Goal: Task Accomplishment & Management: Manage account settings

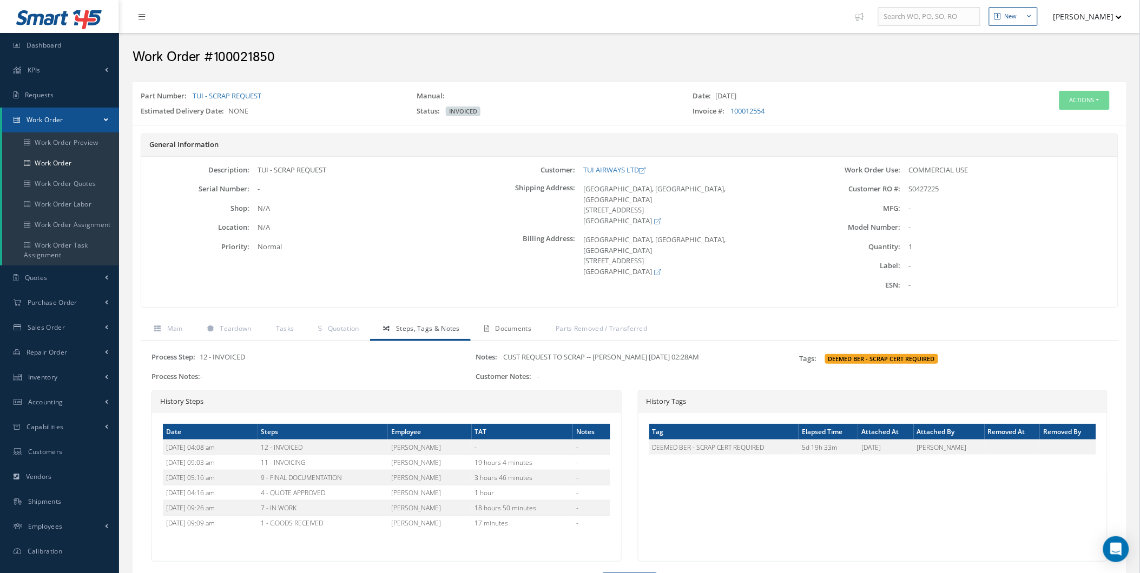
click at [518, 328] on span "Documents" at bounding box center [513, 328] width 36 height 9
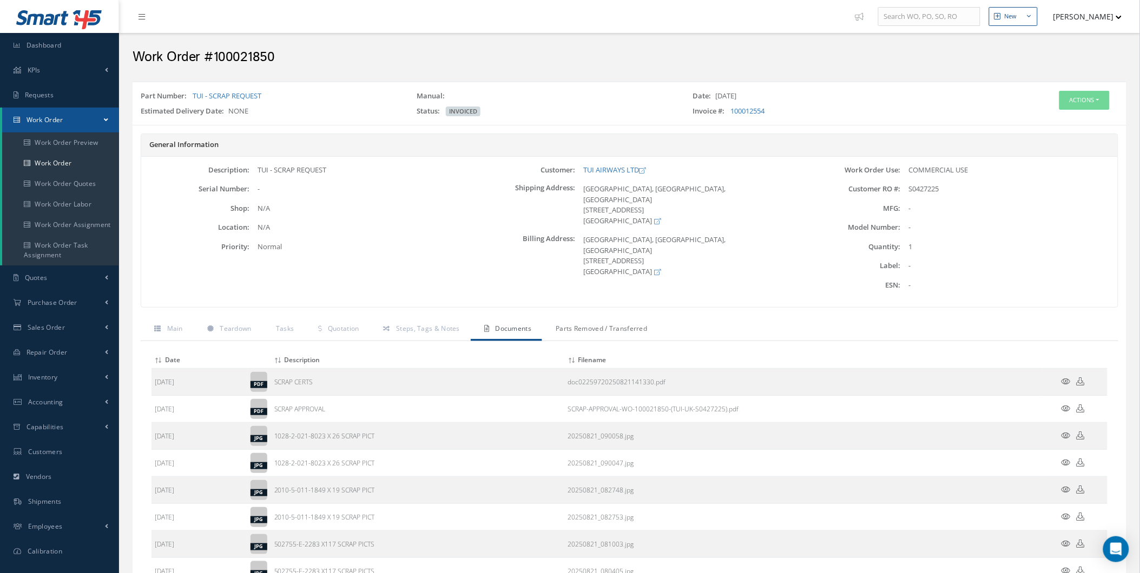
click at [599, 326] on span "Parts Removed / Transferred" at bounding box center [601, 328] width 91 height 9
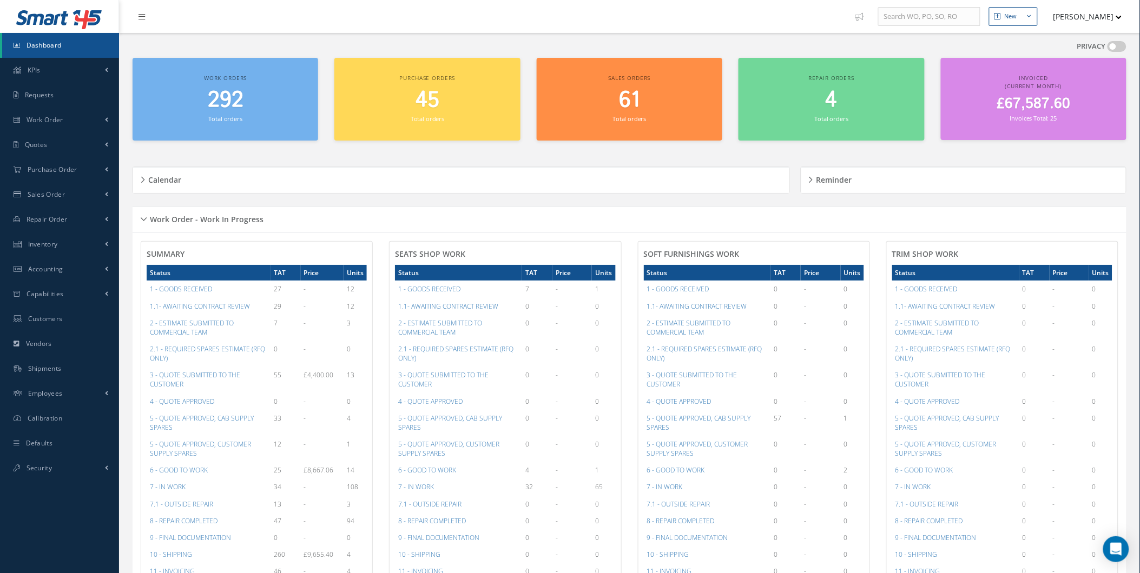
click at [162, 193] on div "Calendar Loading… August 2025 Month Month Week Day Today No elements found. Lis…" at bounding box center [464, 180] width 663 height 53
click at [188, 168] on div "Calendar" at bounding box center [461, 180] width 656 height 26
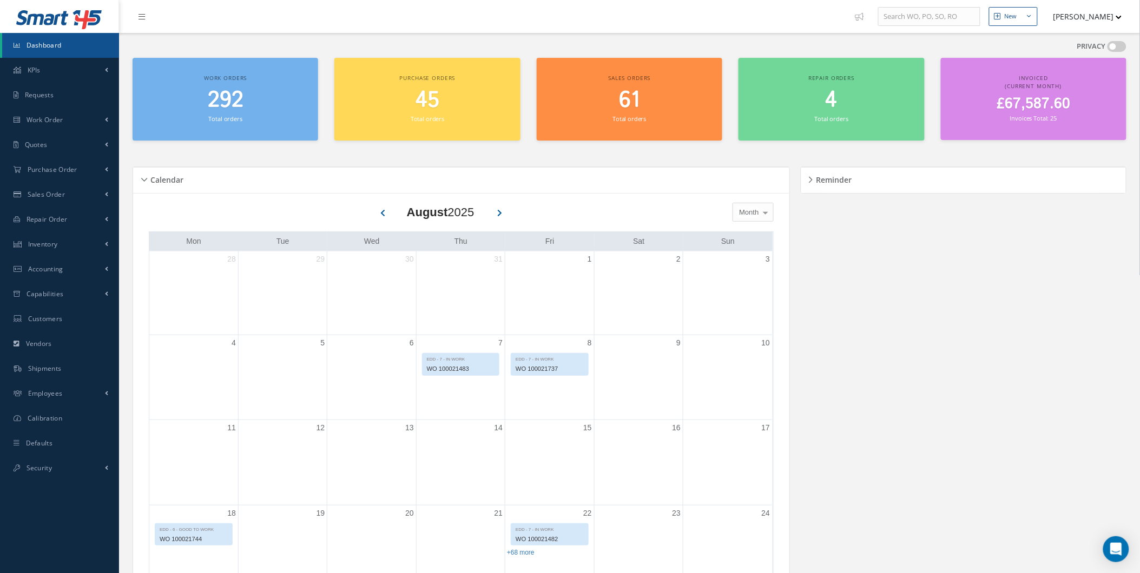
click at [186, 185] on div "Calendar" at bounding box center [461, 180] width 656 height 17
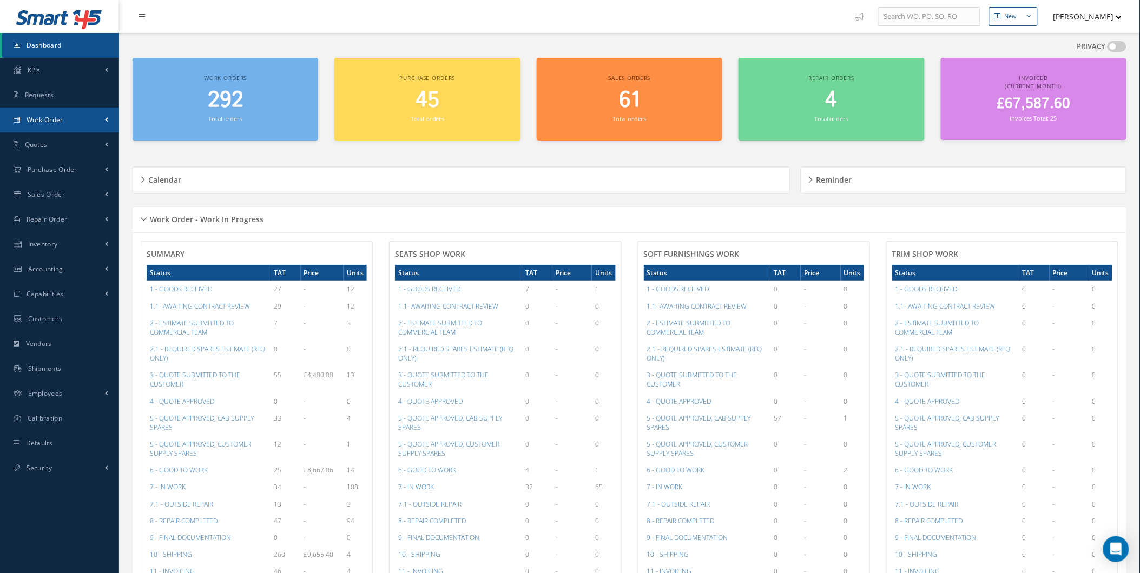
click at [84, 130] on link "Work Order" at bounding box center [59, 120] width 119 height 25
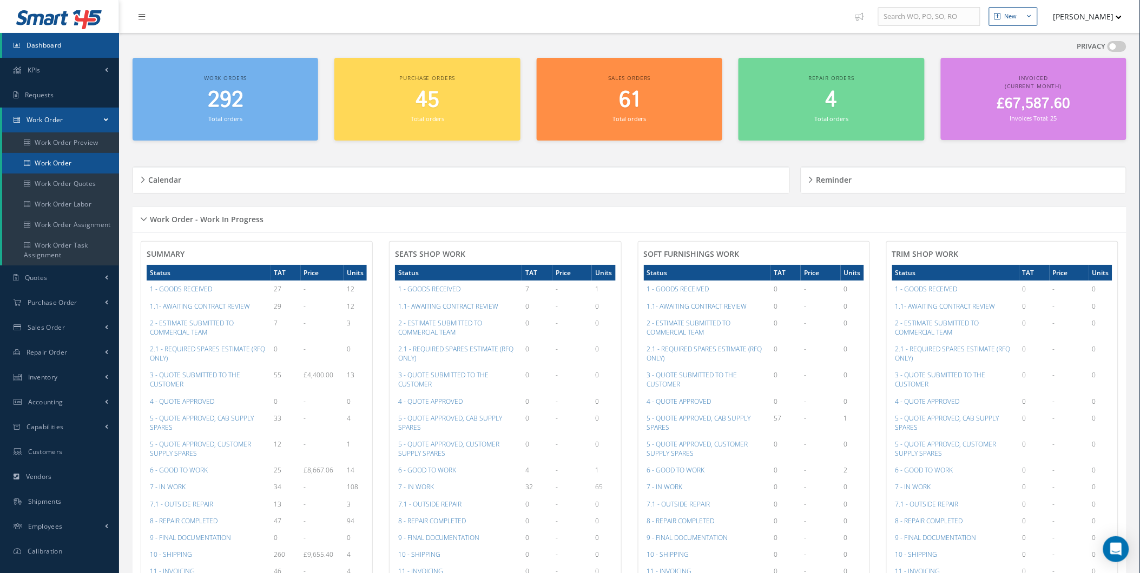
click at [68, 163] on link "Work Order" at bounding box center [60, 163] width 117 height 21
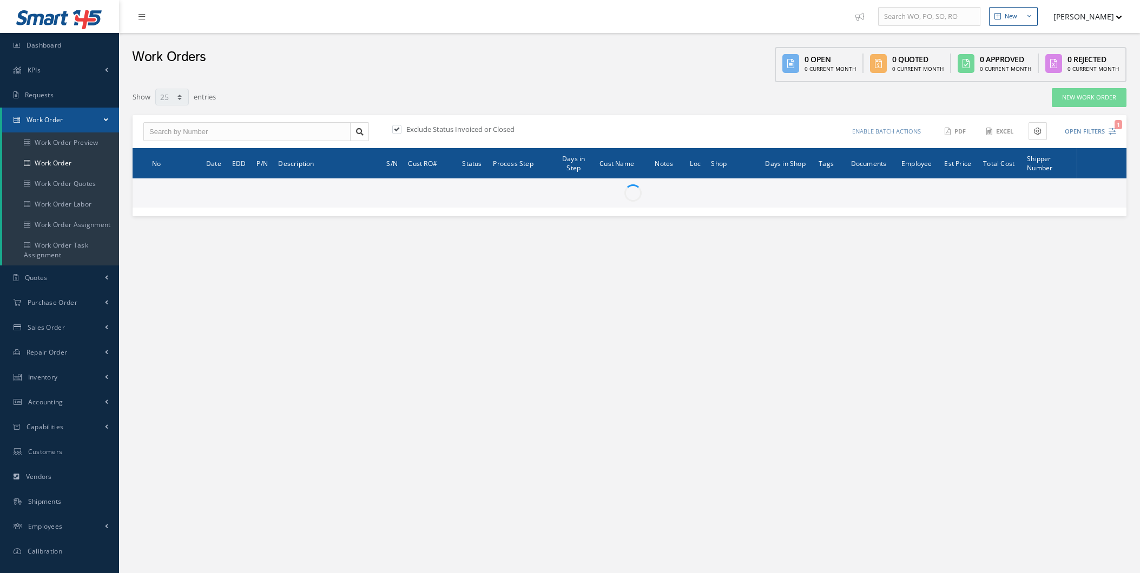
select select "25"
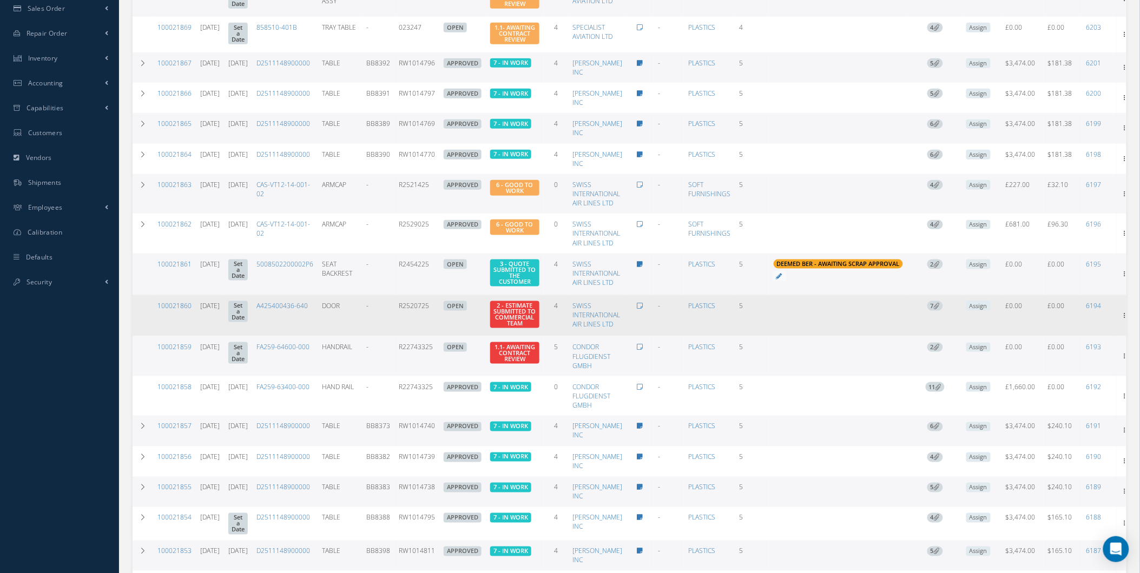
scroll to position [280, 0]
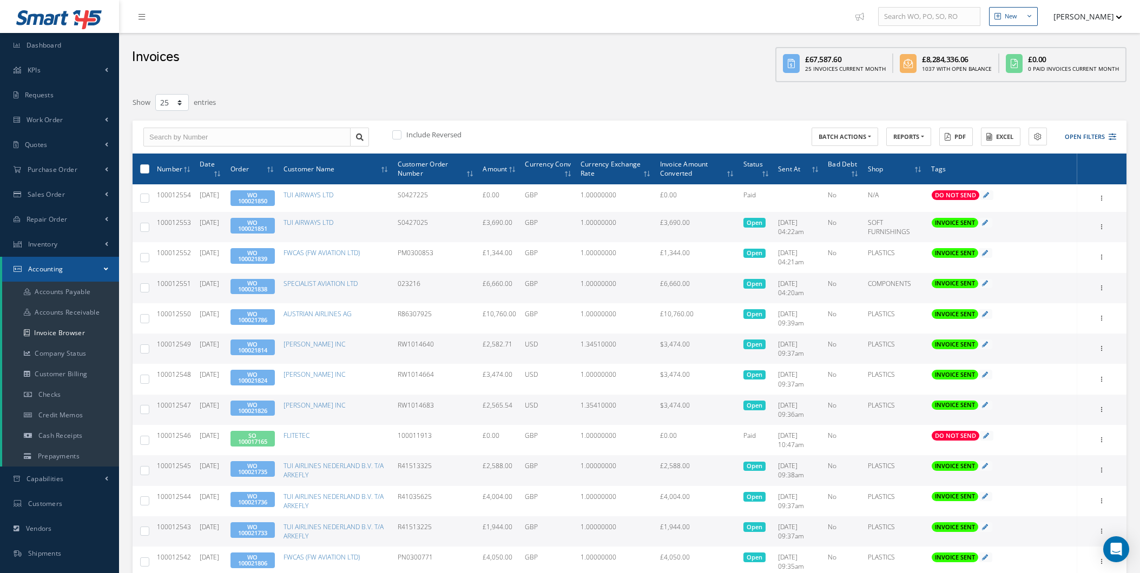
select select "25"
click at [110, 150] on link "Quotes" at bounding box center [59, 145] width 119 height 25
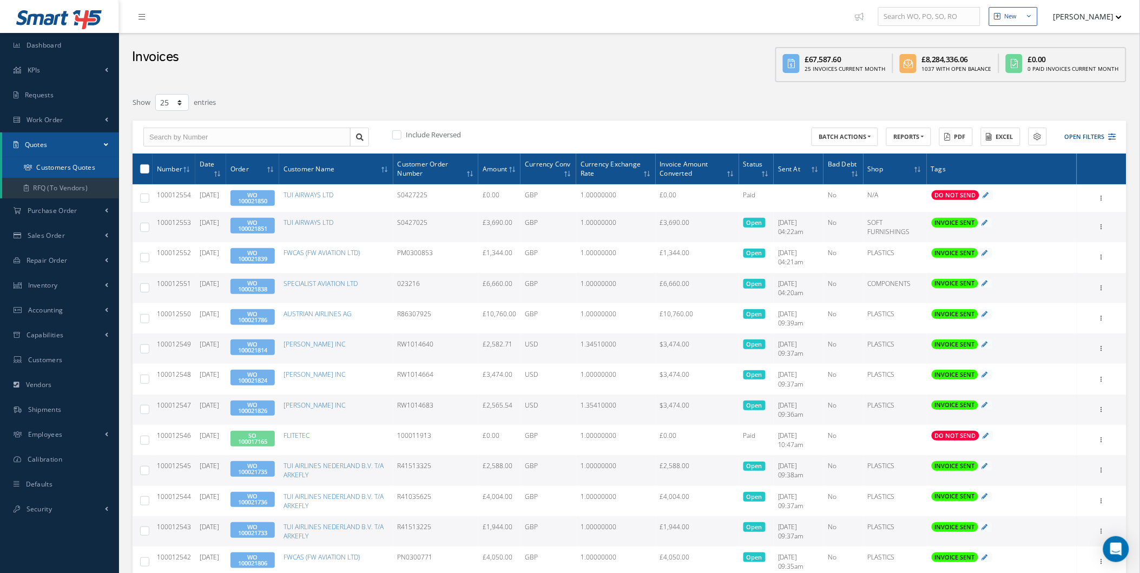
click at [75, 175] on link "Customers Quotes" at bounding box center [60, 167] width 117 height 21
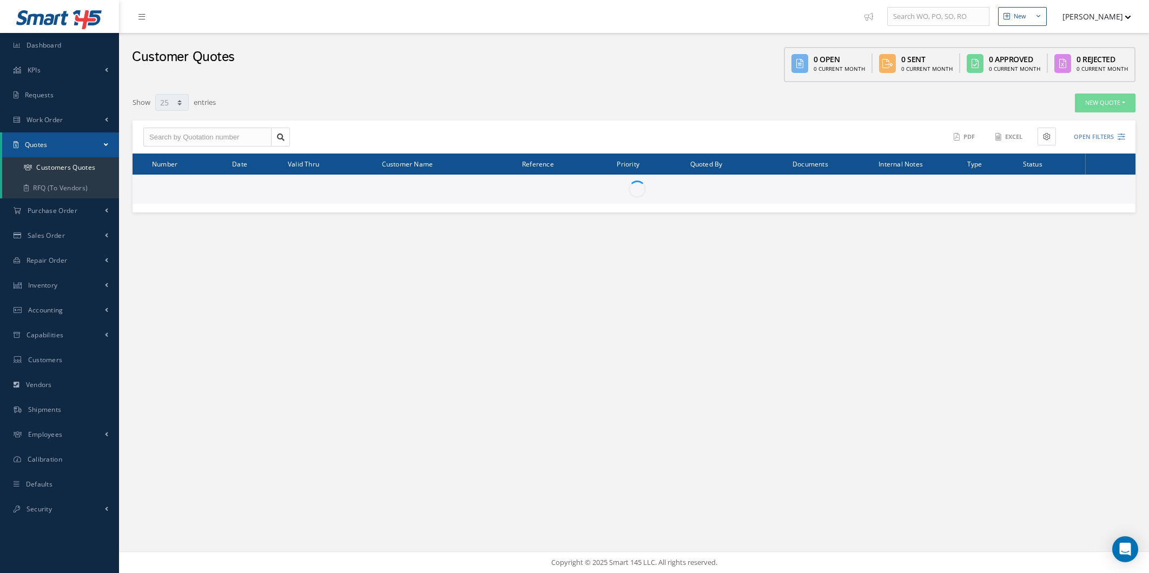
select select "25"
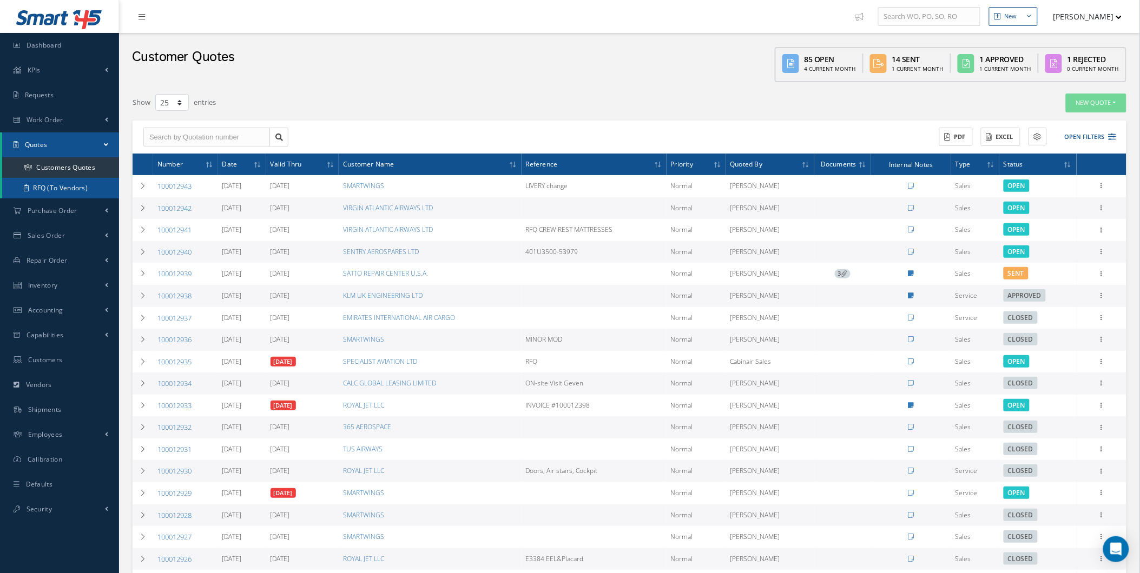
click at [50, 190] on link "RFQ (To Vendors)" at bounding box center [60, 188] width 117 height 21
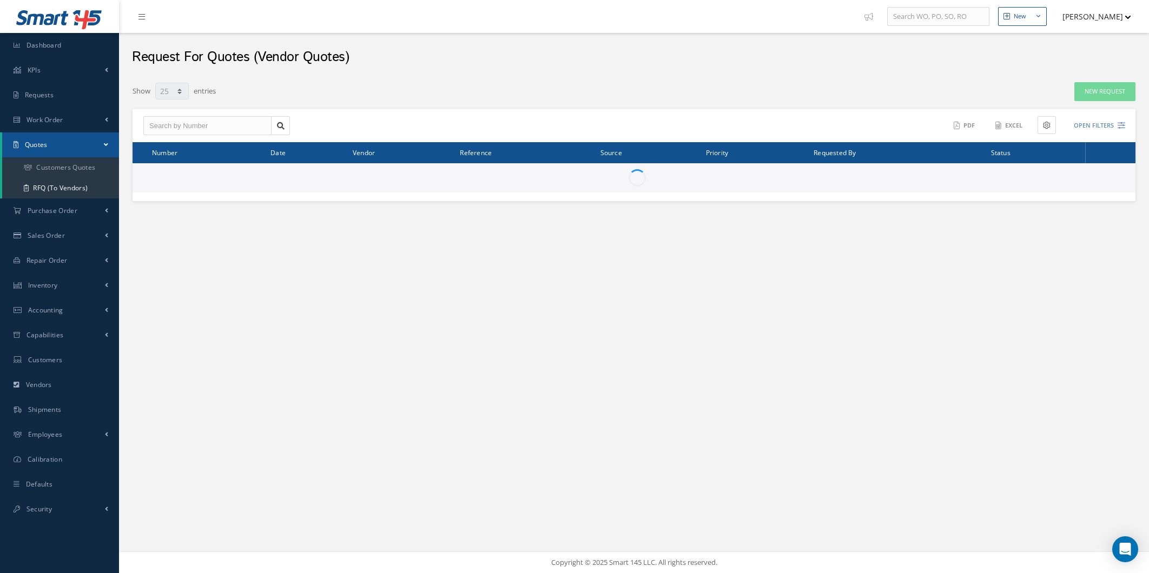
select select "25"
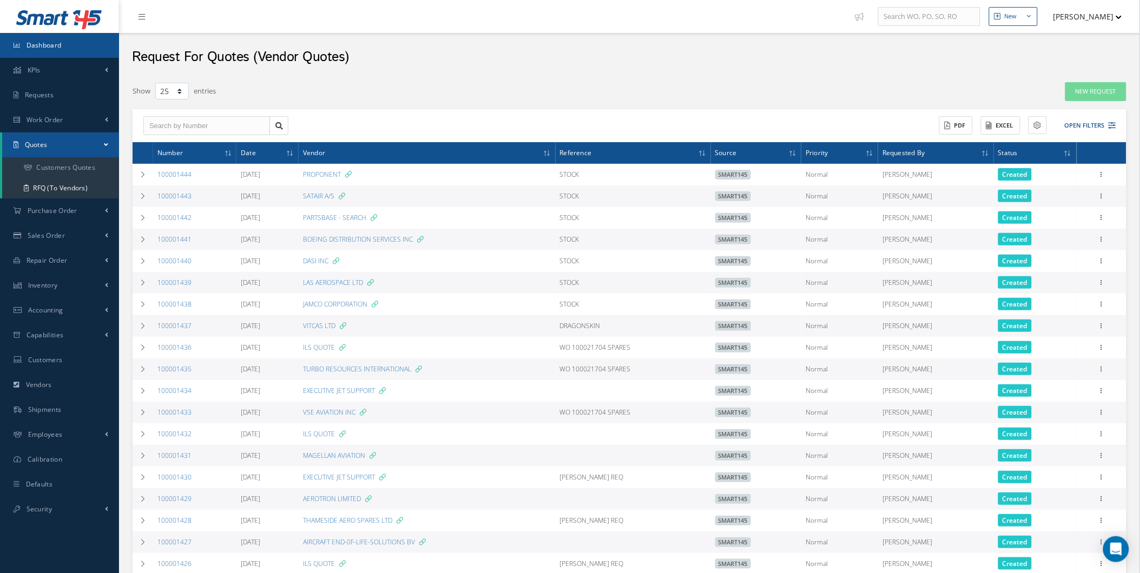
click at [88, 42] on link "Dashboard" at bounding box center [59, 45] width 119 height 25
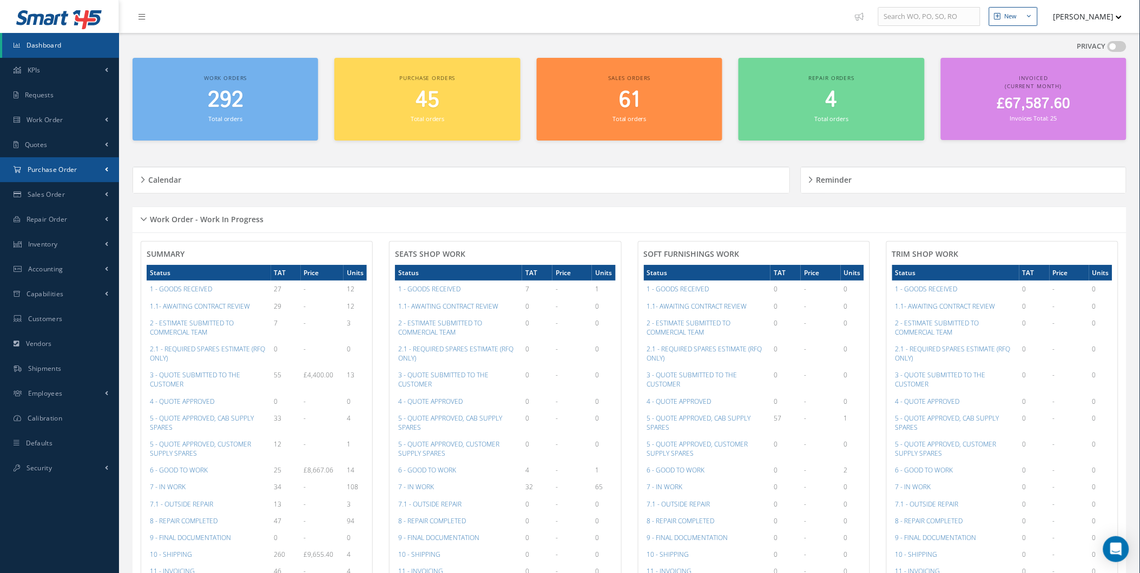
click at [80, 166] on link "Purchase Order" at bounding box center [59, 169] width 119 height 25
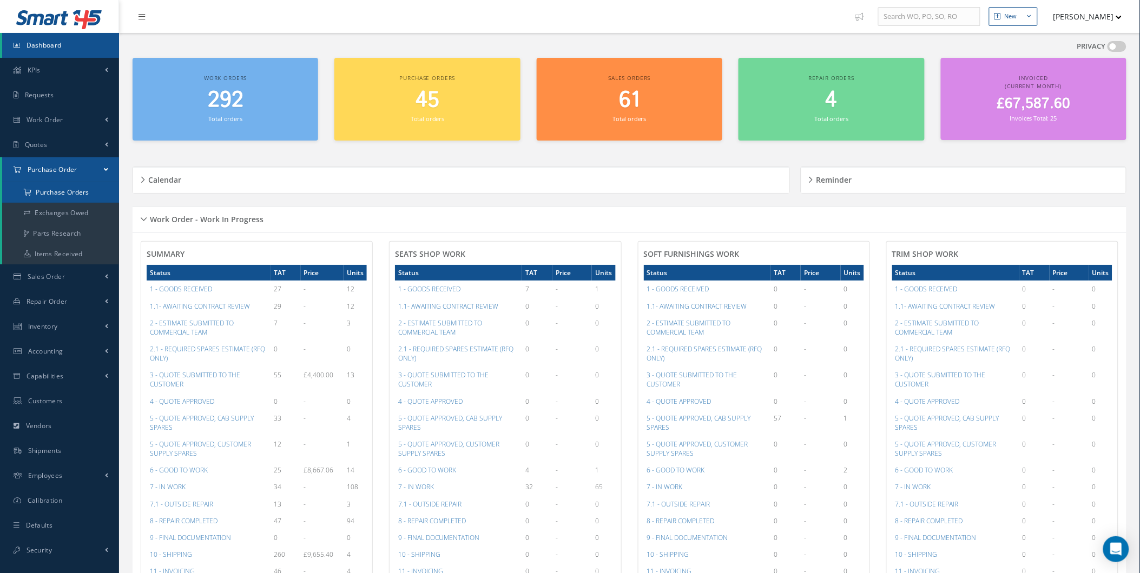
click at [74, 191] on a=1&status_id=2&status_id=3&status_id=5&collapsedFilters"] "Purchase Orders" at bounding box center [60, 192] width 117 height 21
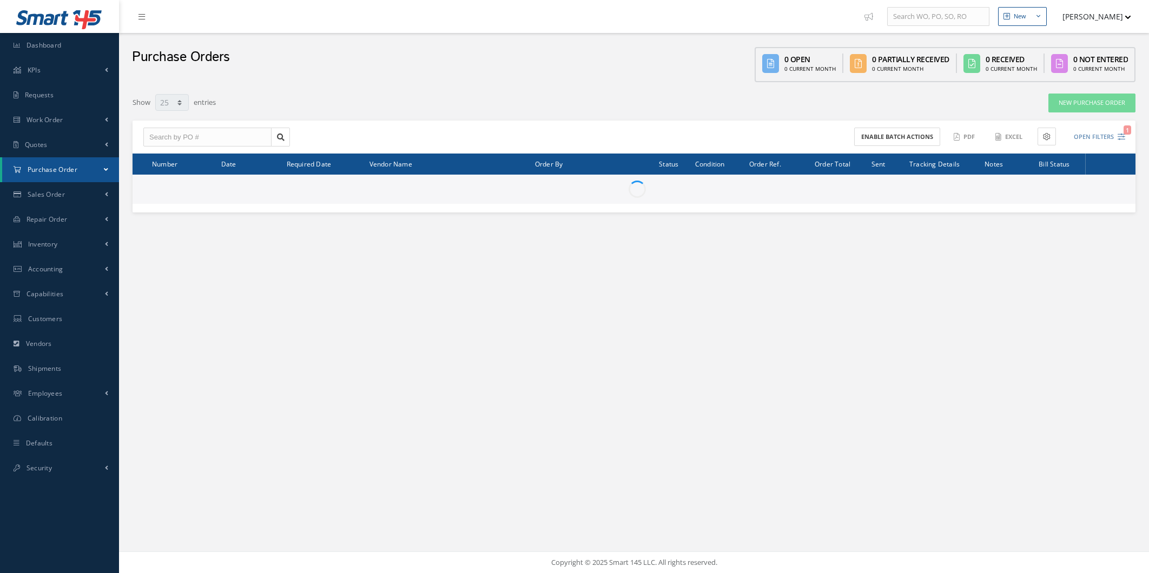
select select "25"
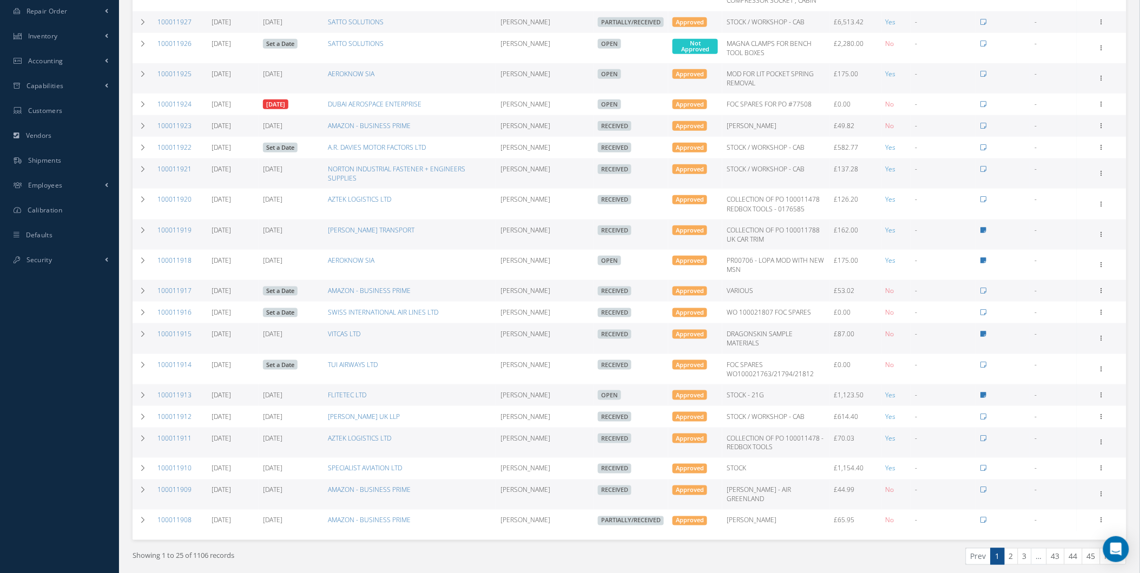
scroll to position [333, 0]
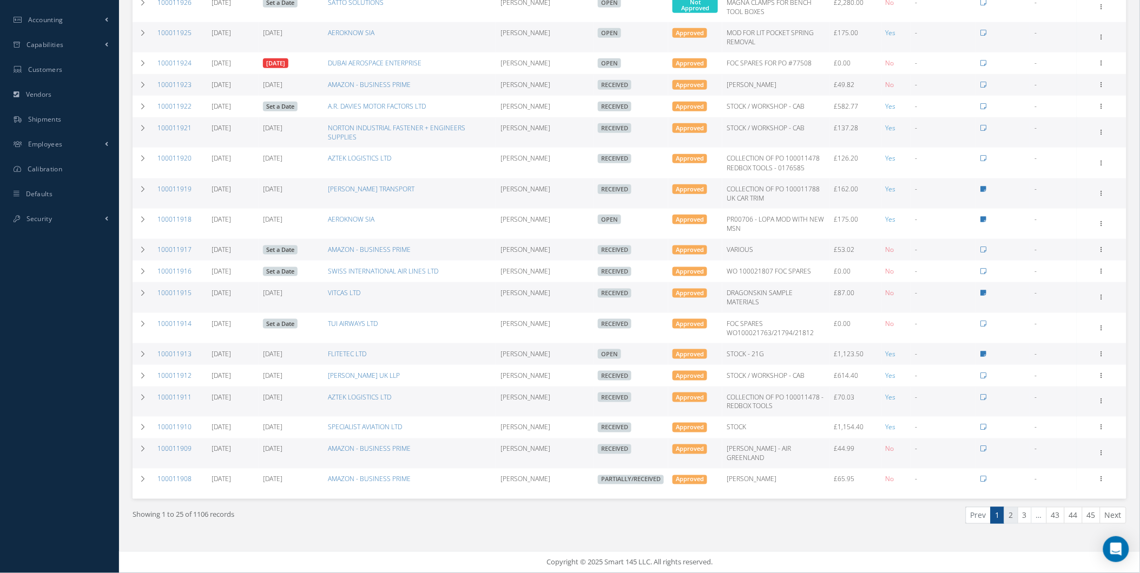
click at [1007, 512] on link "2" at bounding box center [1011, 515] width 14 height 17
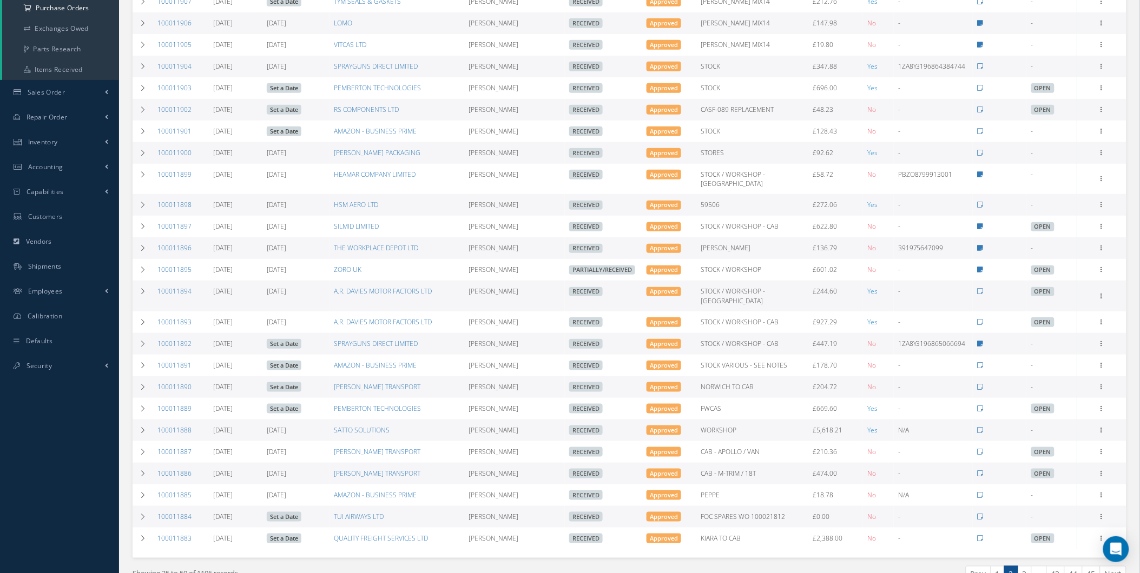
scroll to position [244, 0]
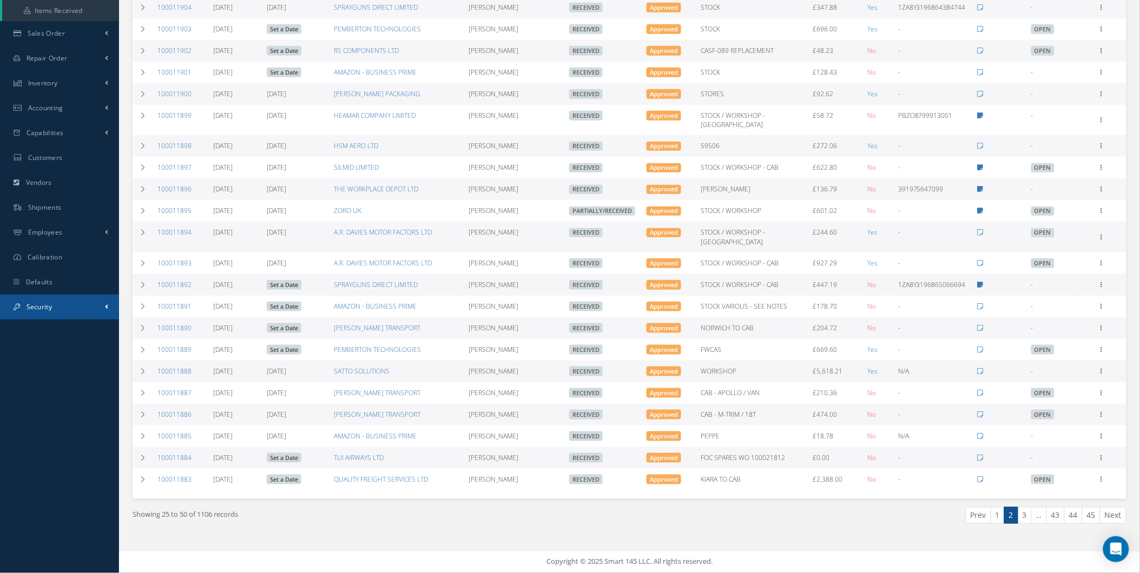
click at [92, 307] on link "Security" at bounding box center [59, 307] width 119 height 25
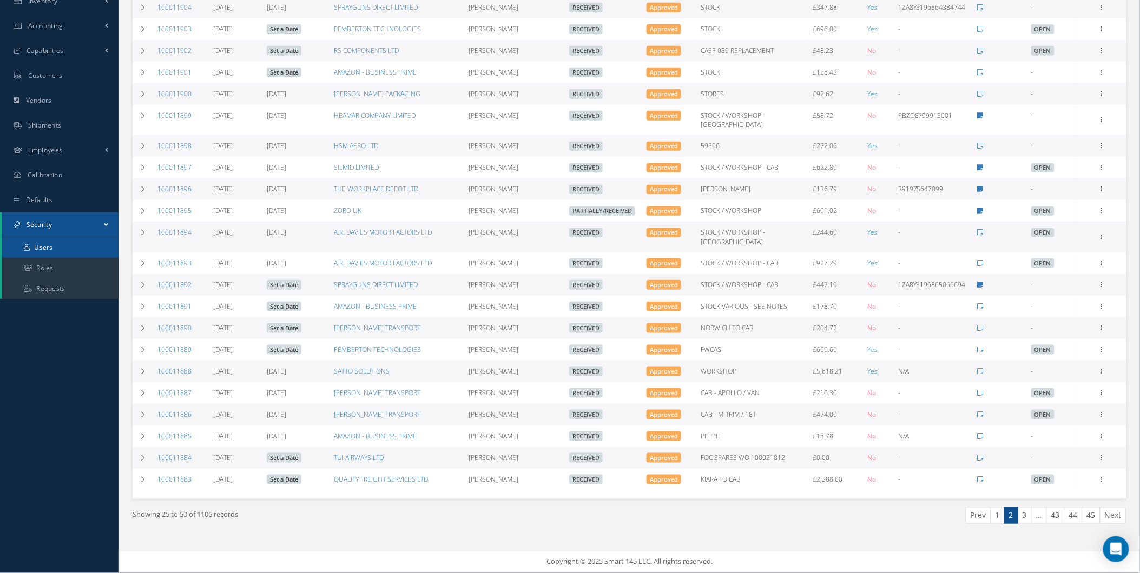
click at [90, 246] on link "Users" at bounding box center [60, 247] width 117 height 21
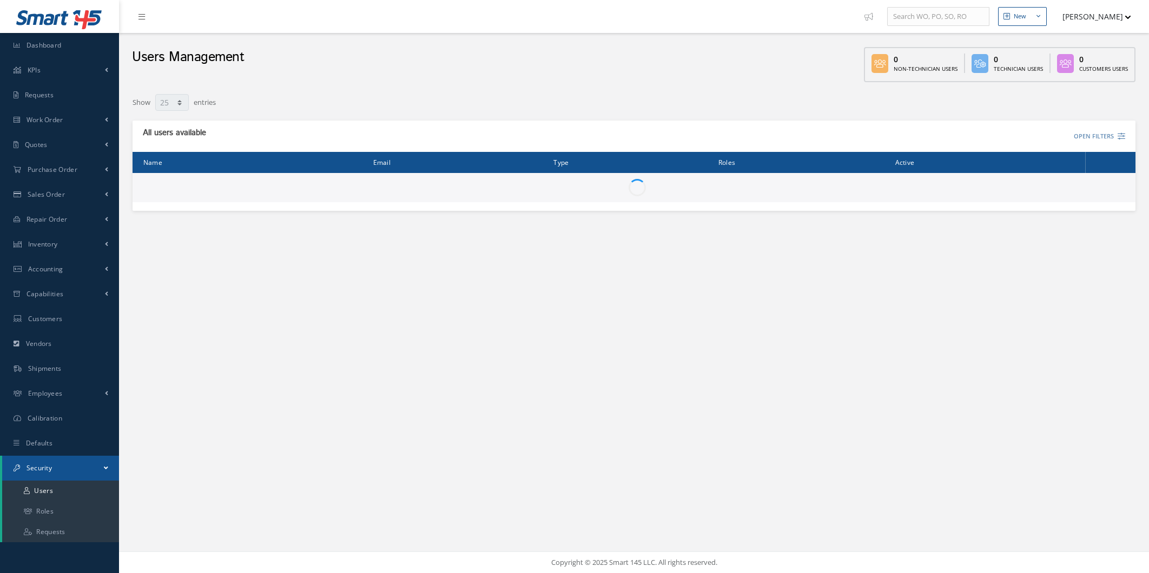
select select "25"
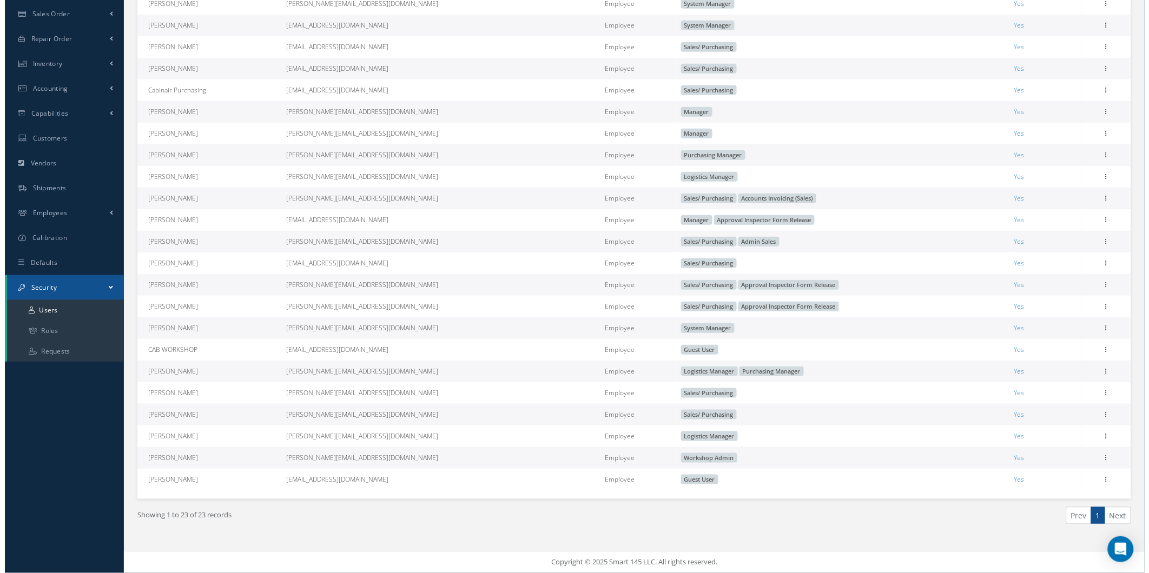
scroll to position [197, 0]
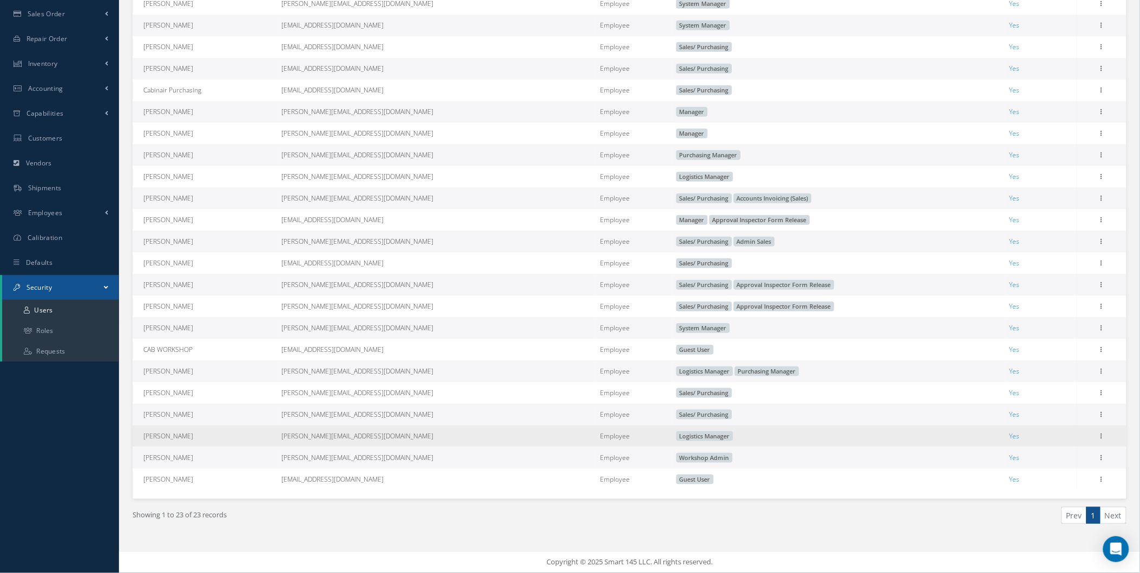
drag, startPoint x: 1085, startPoint y: 431, endPoint x: 1095, endPoint y: 433, distance: 10.1
click at [1092, 432] on td "Edit" at bounding box center [1101, 437] width 50 height 22
click at [1095, 434] on div "Edit" at bounding box center [1101, 436] width 13 height 13
click at [1099, 434] on icon at bounding box center [1101, 435] width 11 height 9
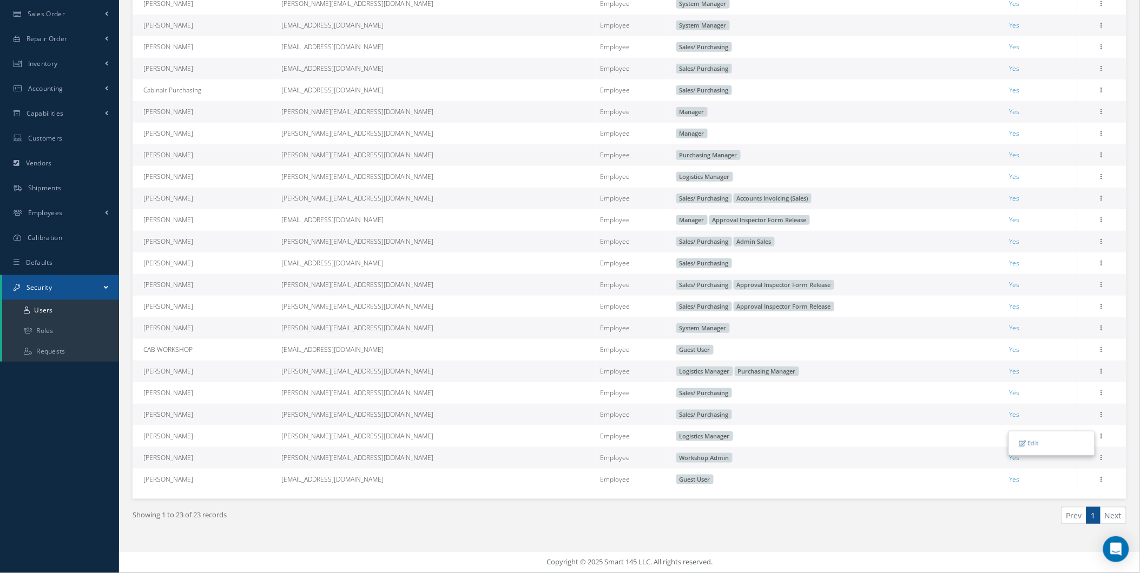
click at [1041, 446] on link "Edit" at bounding box center [1051, 444] width 85 height 14
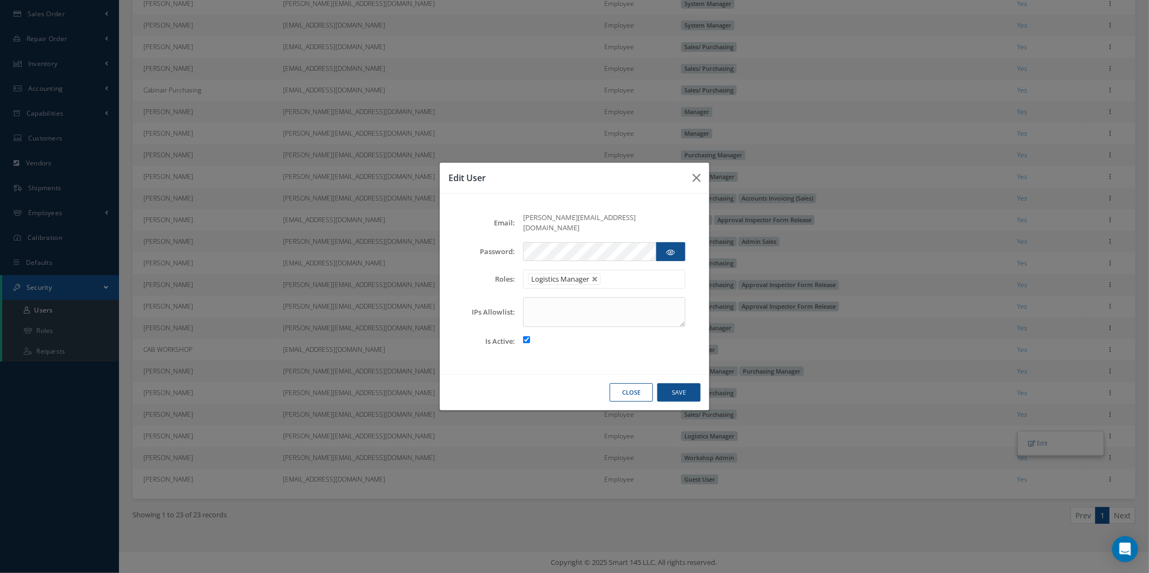
click at [585, 275] on span "Logistics Manager" at bounding box center [560, 279] width 58 height 10
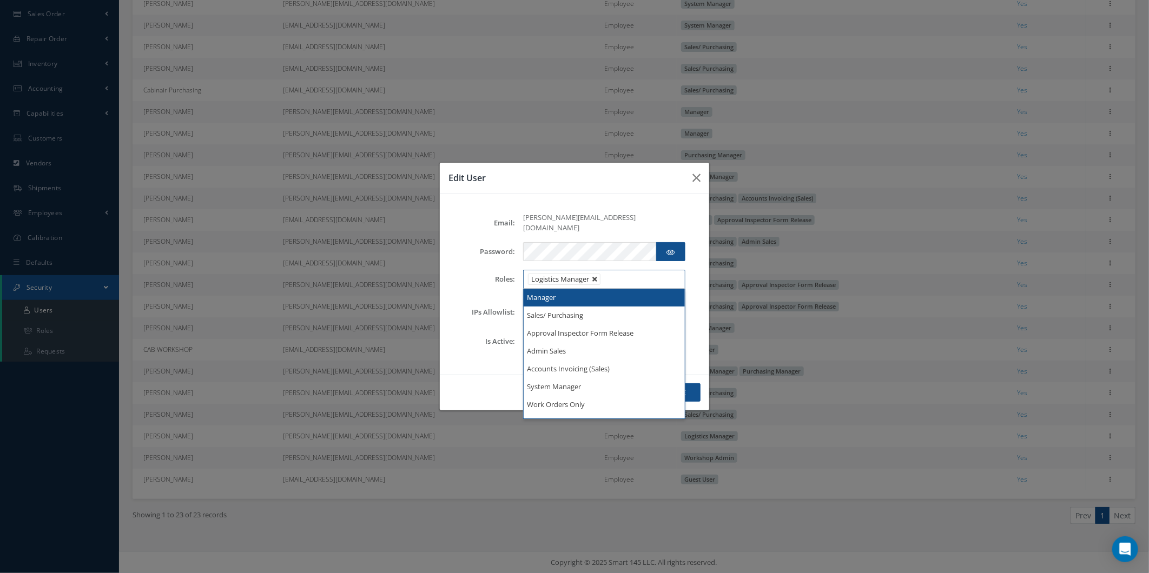
click at [593, 276] on link at bounding box center [595, 279] width 6 height 6
click at [699, 389] on button "Save" at bounding box center [678, 392] width 43 height 19
type input "Select"
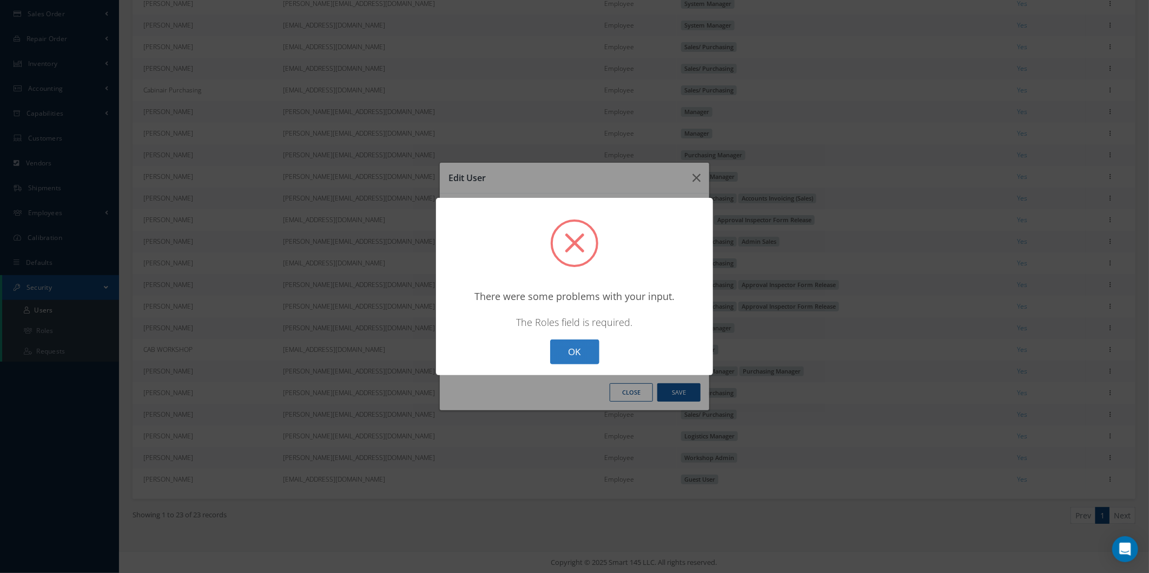
click at [580, 345] on button "OK" at bounding box center [574, 352] width 49 height 25
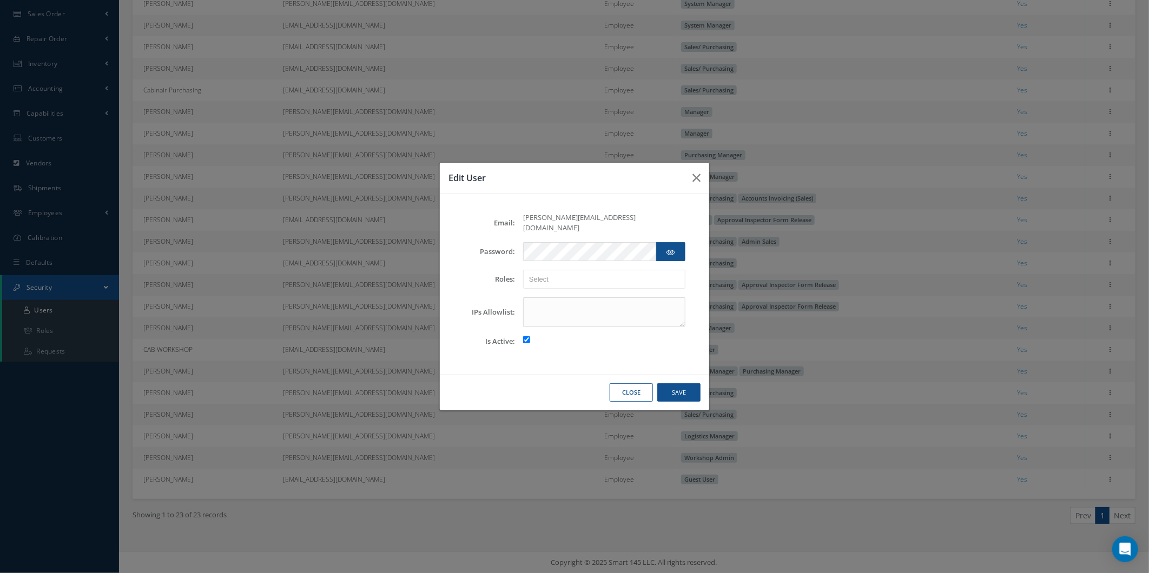
click at [594, 286] on div "Email: timothy@cab.aero Password: Roles: Manager Sales/ Purchasing Approval Ins…" at bounding box center [574, 284] width 238 height 143
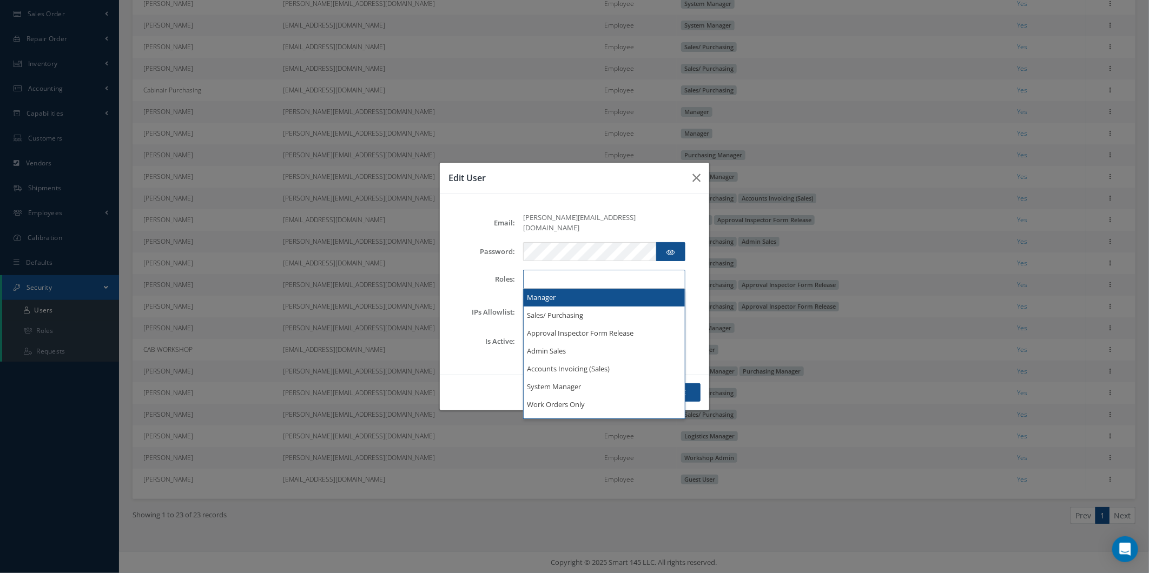
click at [598, 281] on ul at bounding box center [604, 279] width 162 height 19
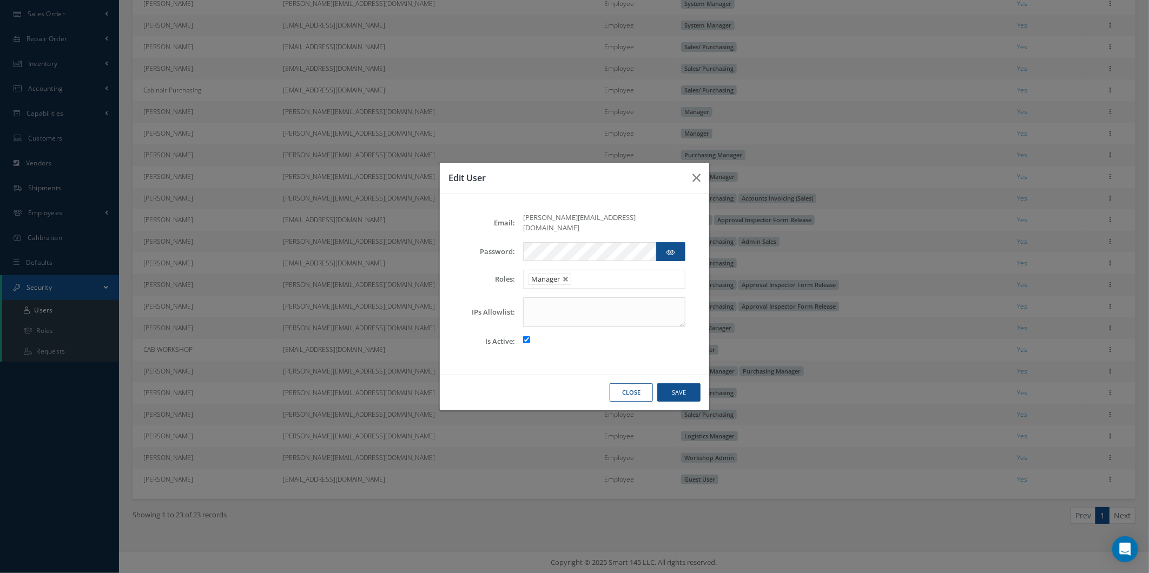
click at [669, 365] on div "Email: timothy@cab.aero Password: Roles: Manager Sales/ Purchasing Approval Ins…" at bounding box center [574, 284] width 269 height 181
click at [663, 393] on button "Save" at bounding box center [678, 392] width 43 height 19
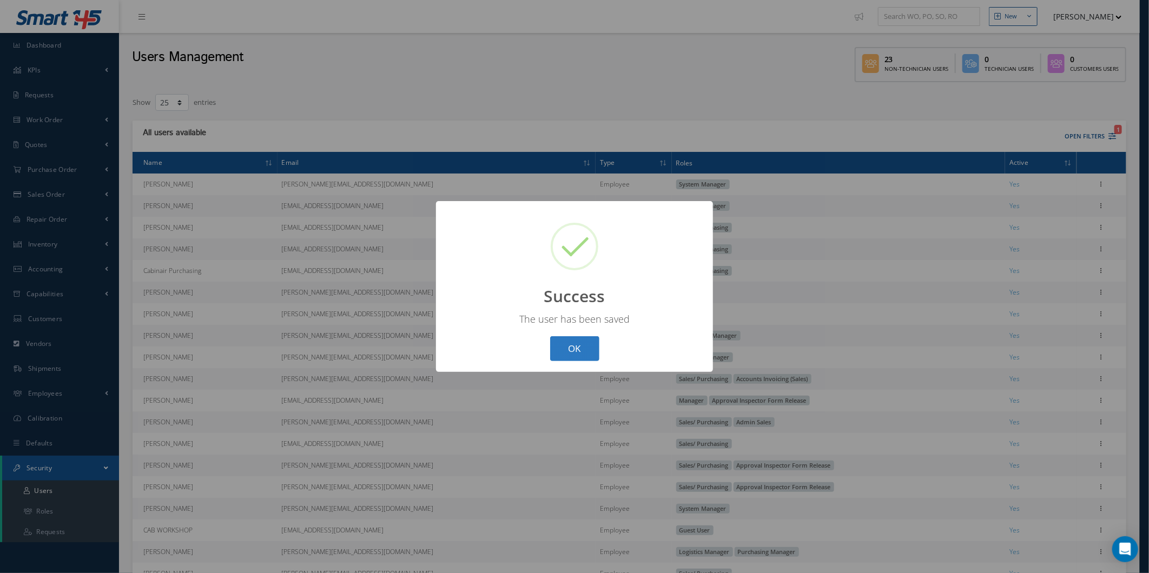
click at [568, 343] on button "OK" at bounding box center [574, 348] width 49 height 25
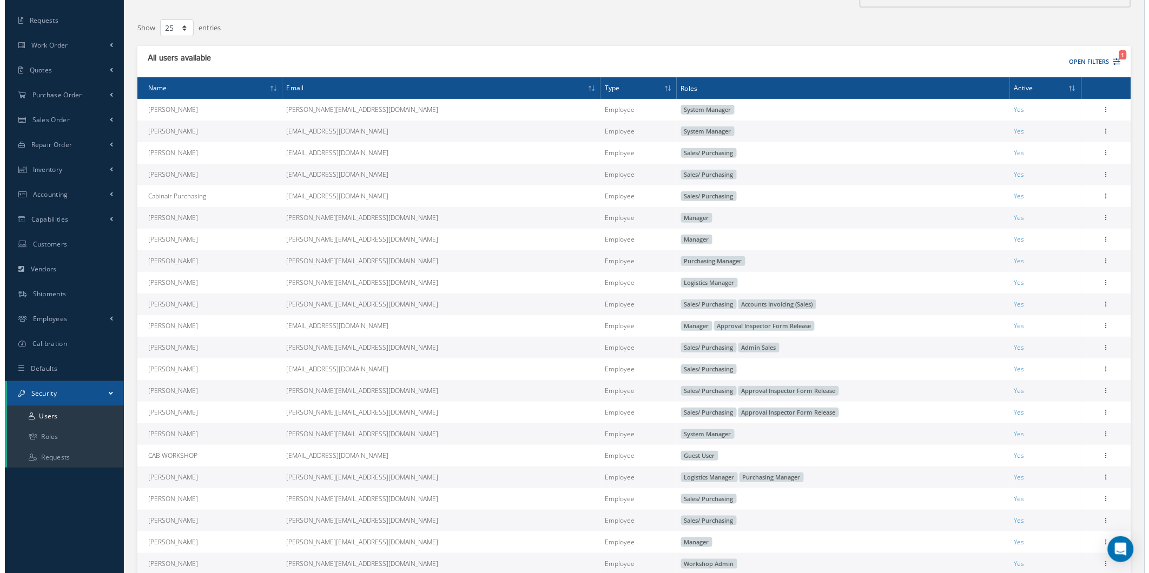
scroll to position [197, 0]
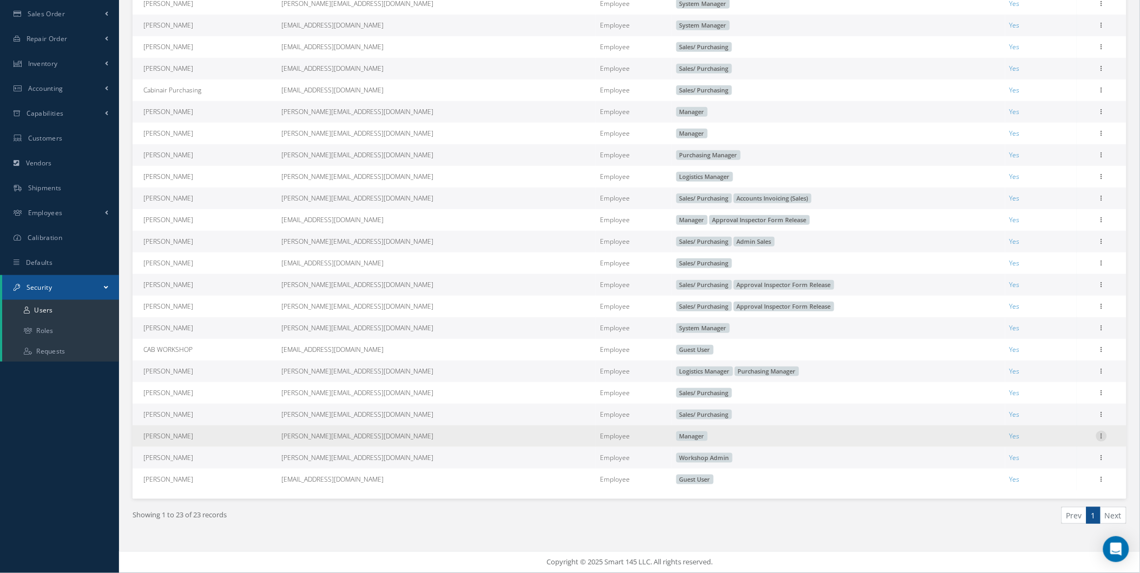
click at [1097, 436] on icon at bounding box center [1101, 435] width 11 height 9
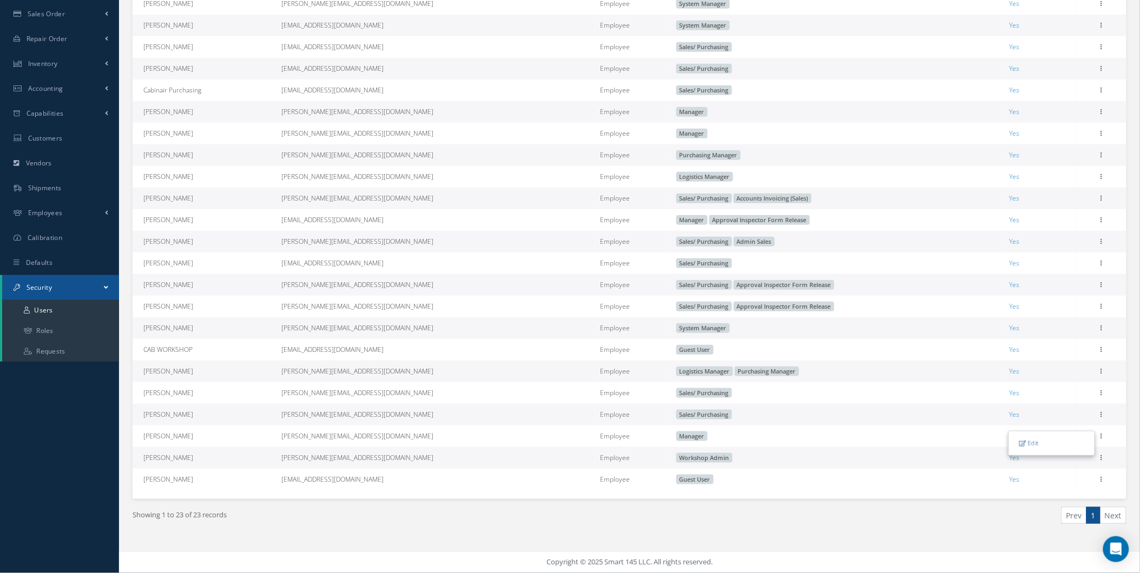
click at [1056, 450] on div "Edit" at bounding box center [1051, 443] width 87 height 25
click at [1059, 447] on td "Yes" at bounding box center [1040, 458] width 71 height 22
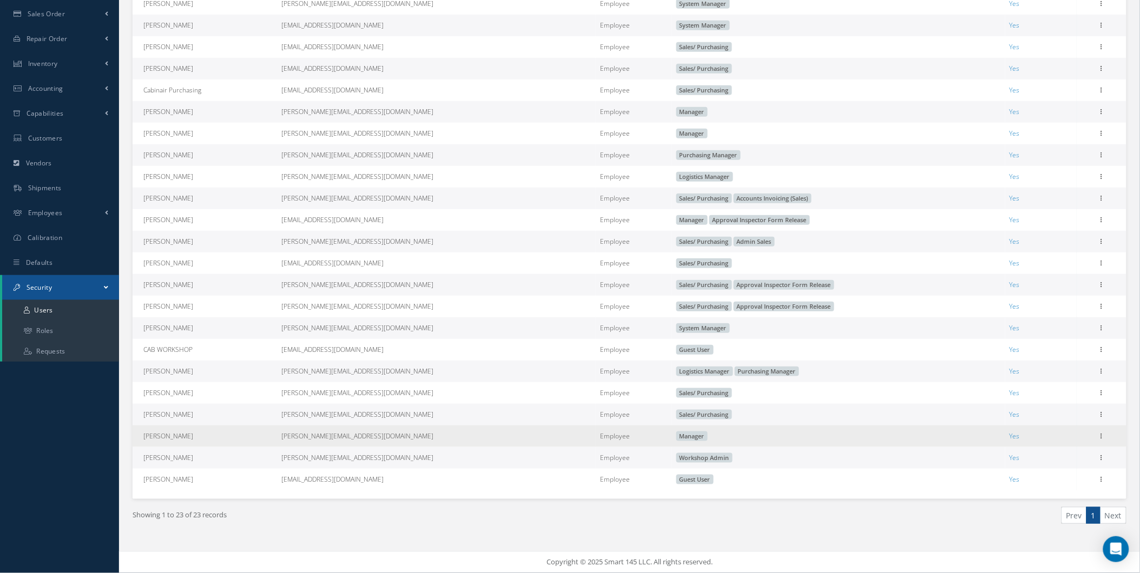
drag, startPoint x: 1101, startPoint y: 434, endPoint x: 1076, endPoint y: 442, distance: 26.2
click at [1101, 434] on icon at bounding box center [1101, 435] width 11 height 9
click at [1048, 447] on link "Edit" at bounding box center [1051, 444] width 85 height 14
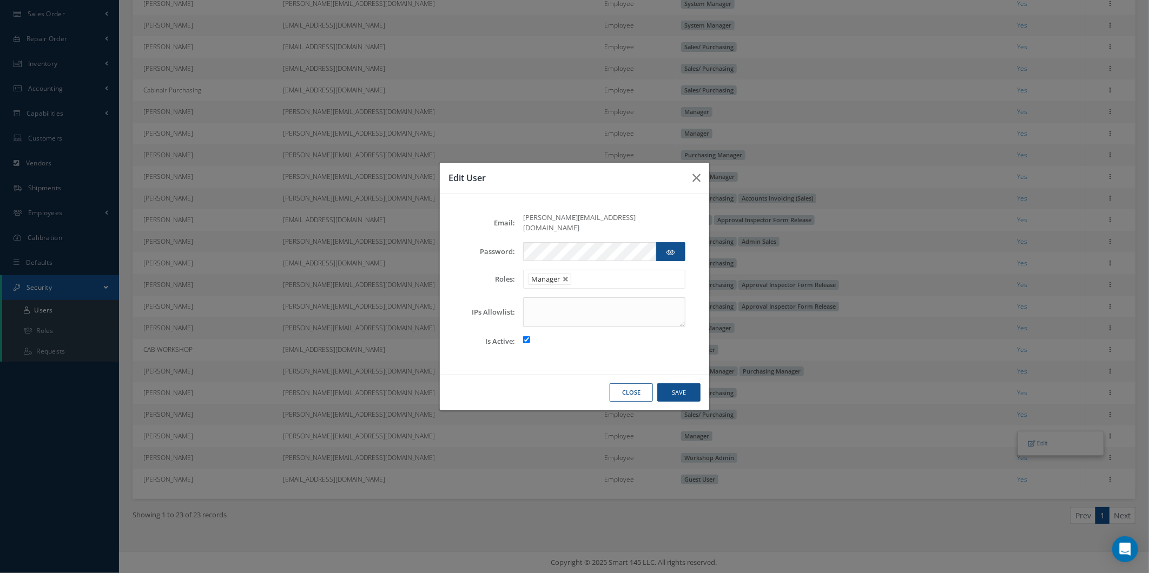
click at [565, 276] on link at bounding box center [566, 279] width 6 height 6
type input "Select"
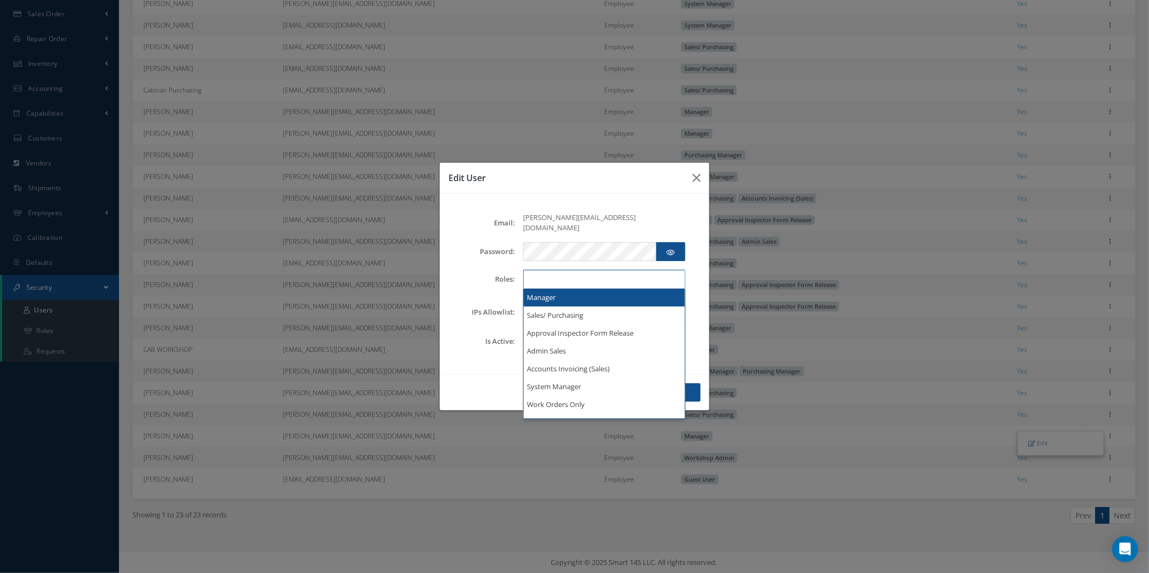
click at [568, 279] on ul at bounding box center [604, 279] width 162 height 19
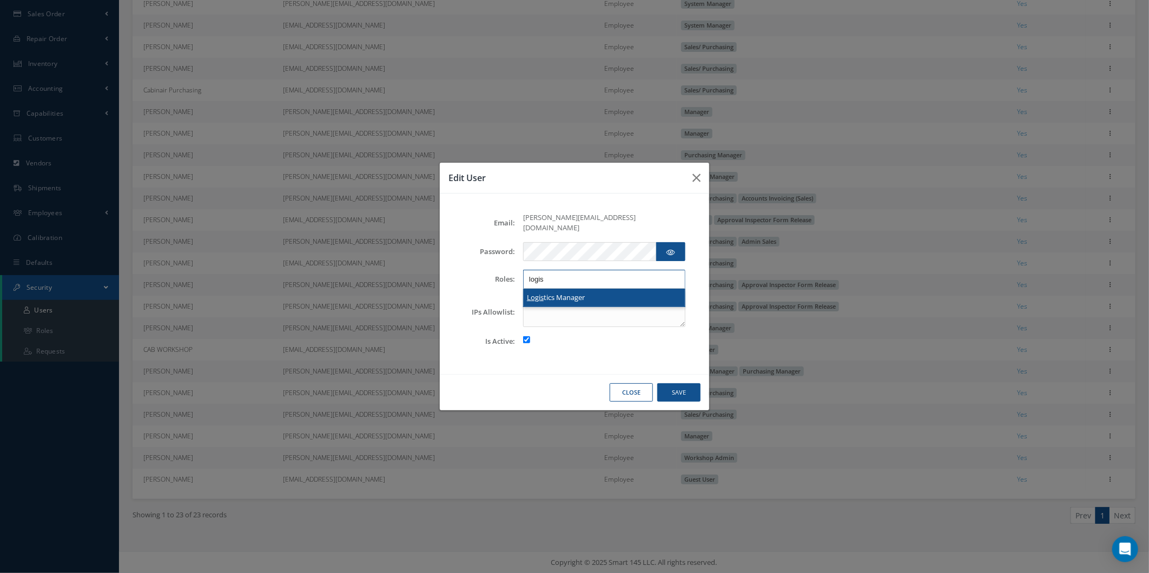
type input "logis"
click at [667, 375] on div "Close Save" at bounding box center [574, 392] width 269 height 37
click at [665, 383] on button "Save" at bounding box center [678, 392] width 43 height 19
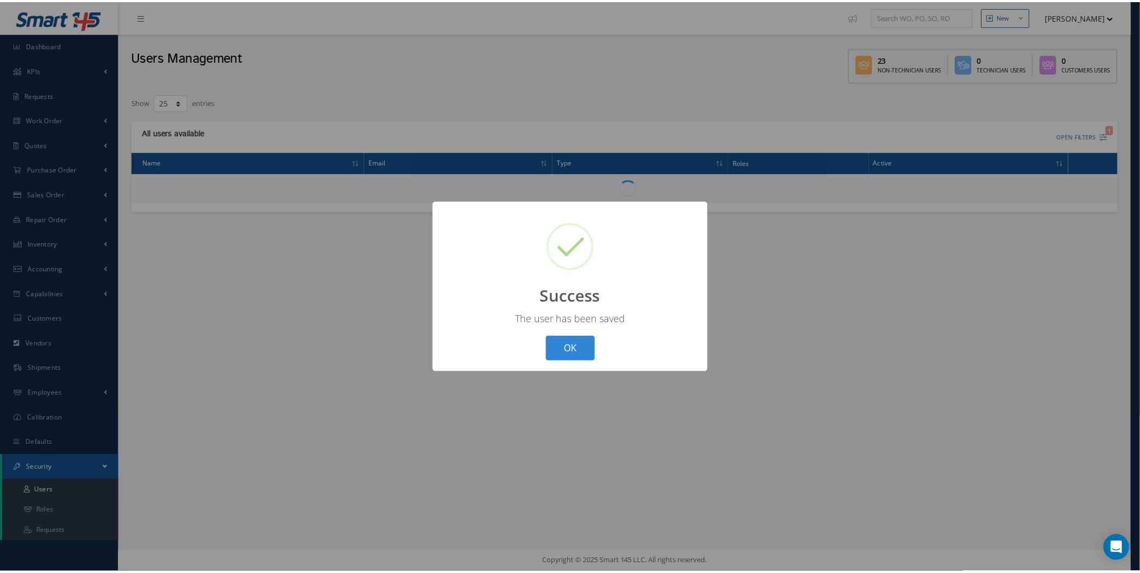
scroll to position [0, 0]
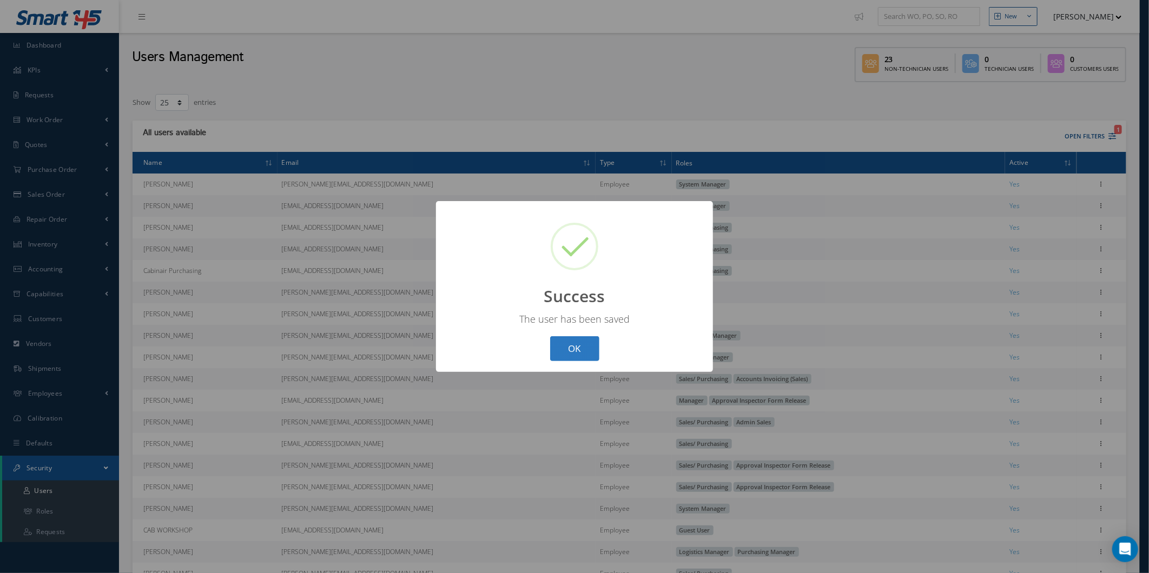
click at [574, 348] on button "OK" at bounding box center [574, 348] width 49 height 25
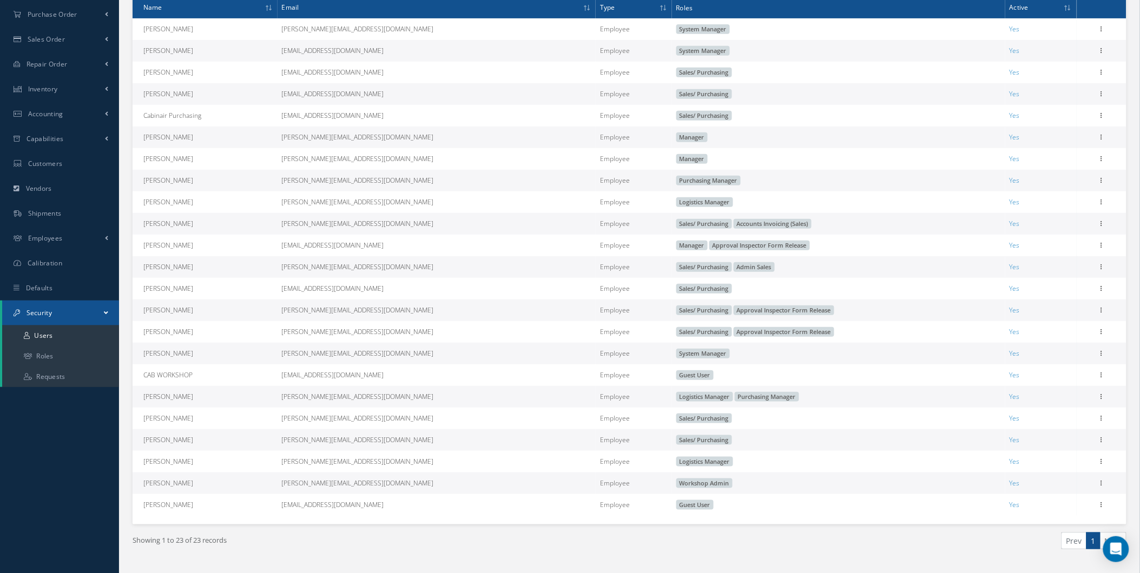
scroll to position [197, 0]
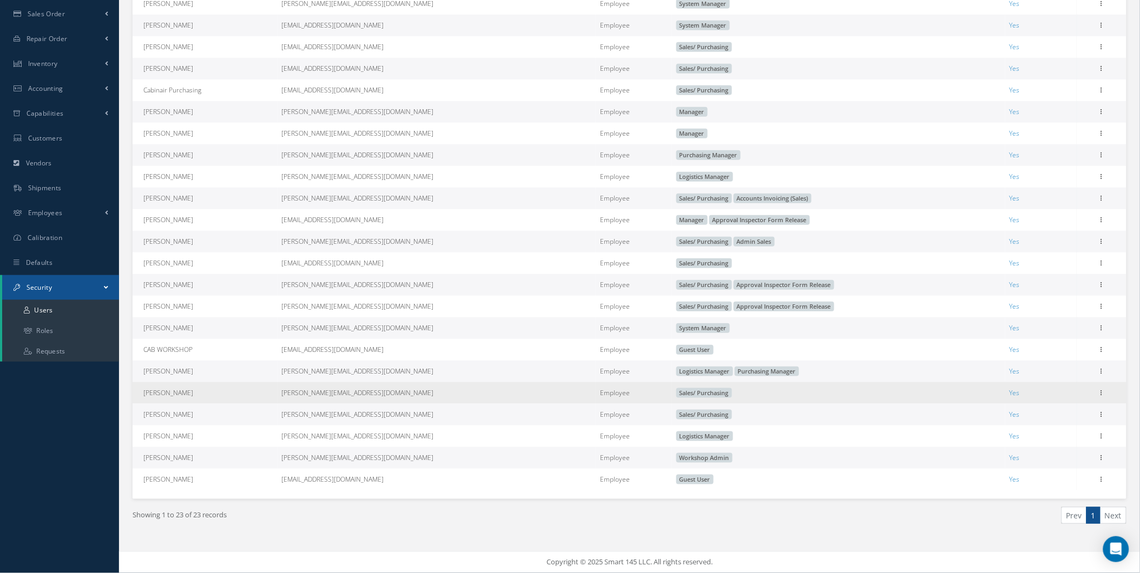
click at [596, 395] on td "Employee" at bounding box center [634, 393] width 76 height 22
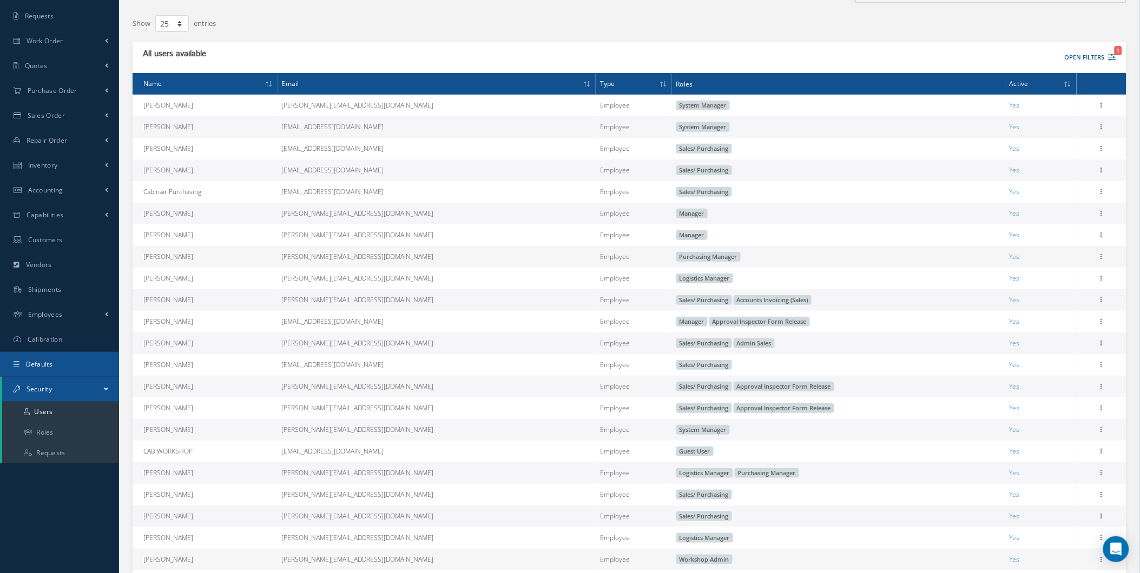
scroll to position [77, 0]
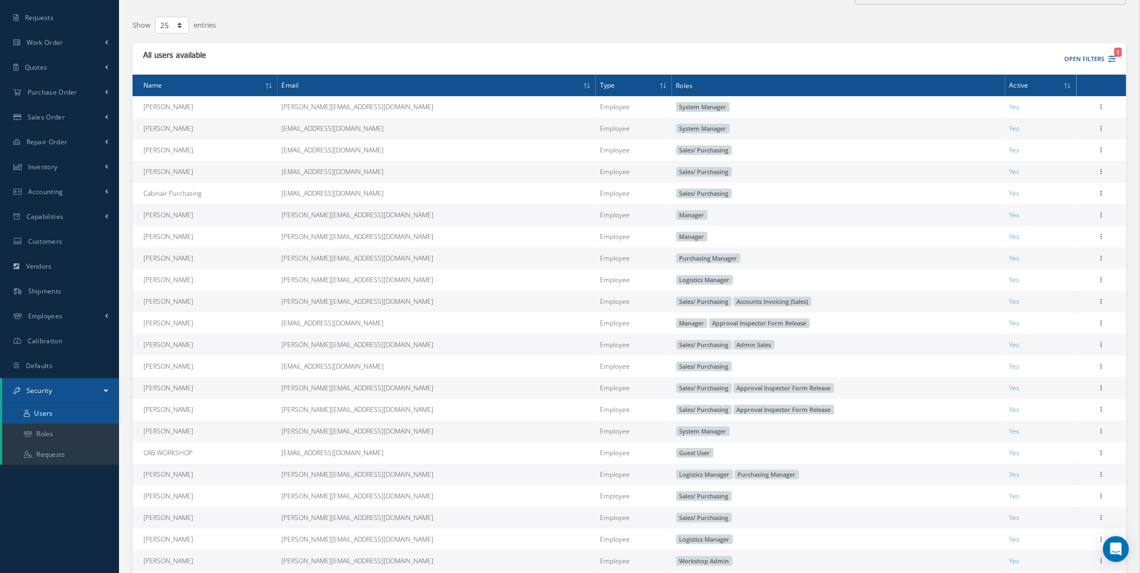
click at [49, 411] on link "Users" at bounding box center [60, 414] width 117 height 21
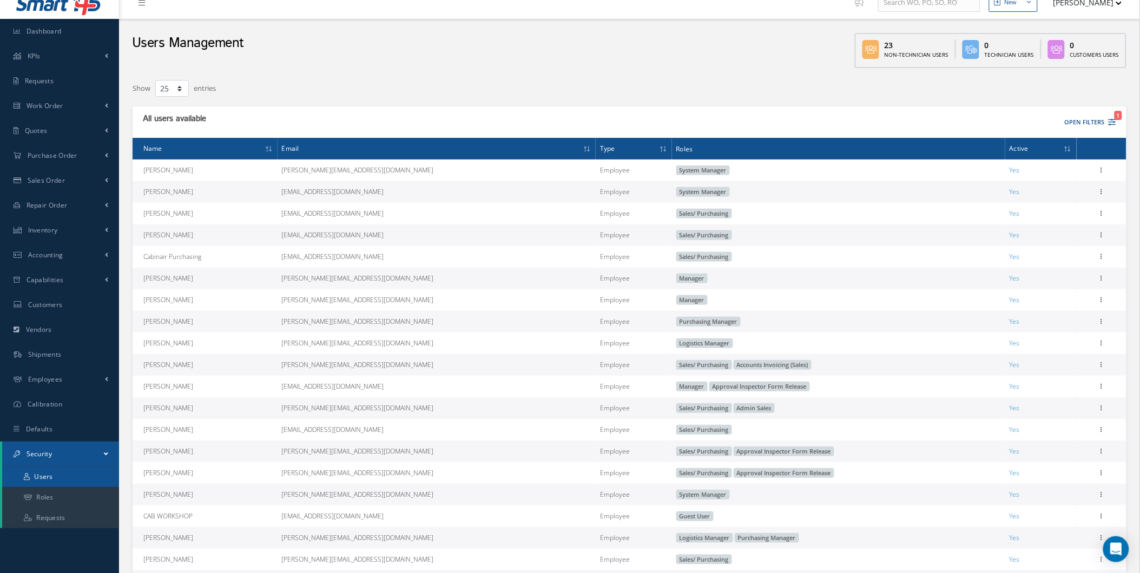
scroll to position [0, 0]
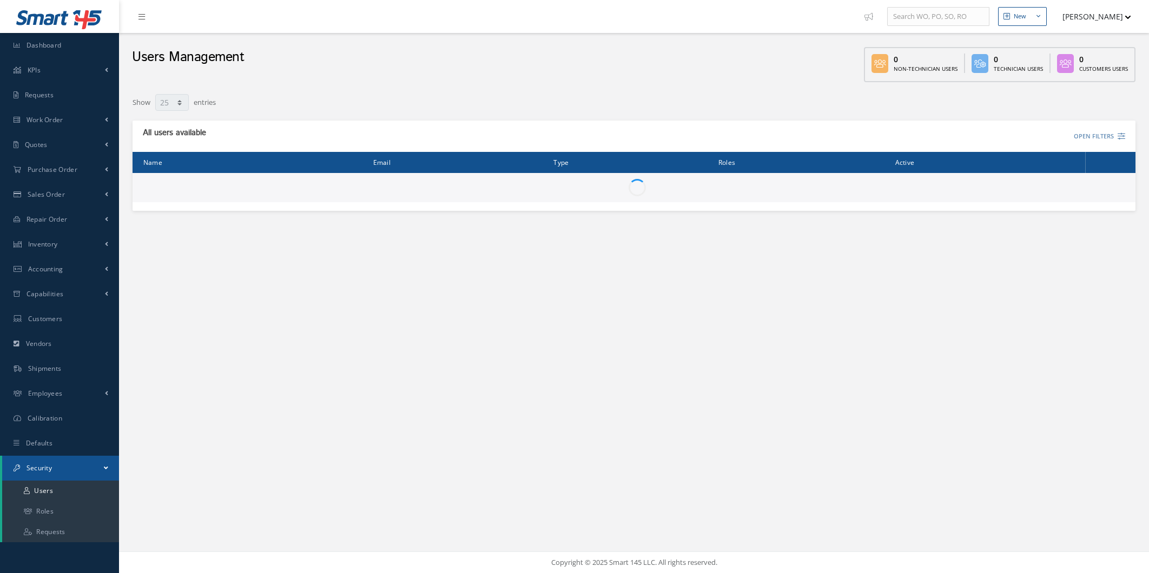
select select "25"
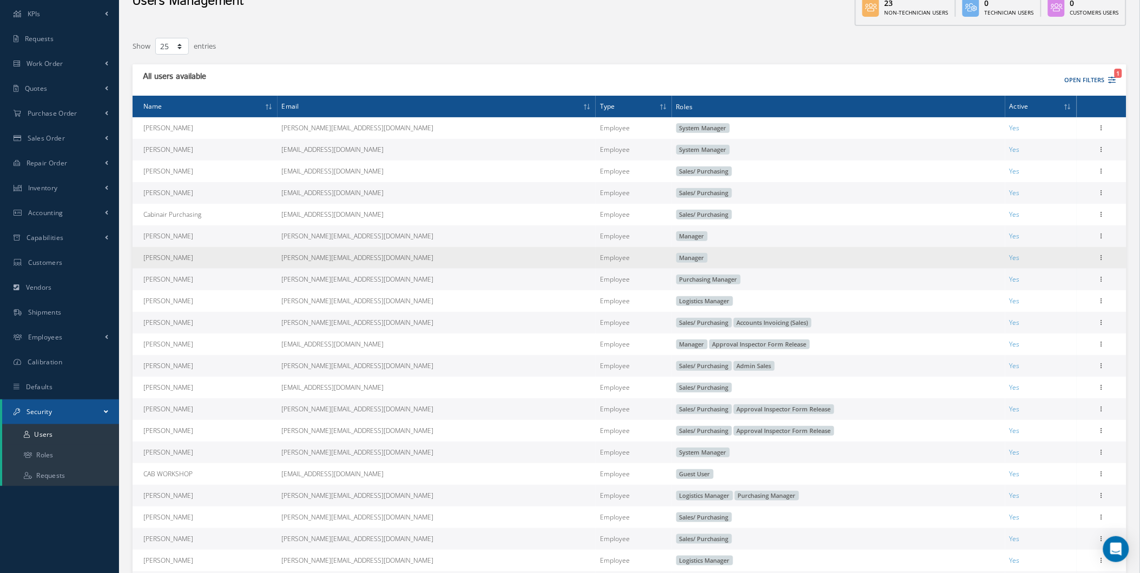
scroll to position [40, 0]
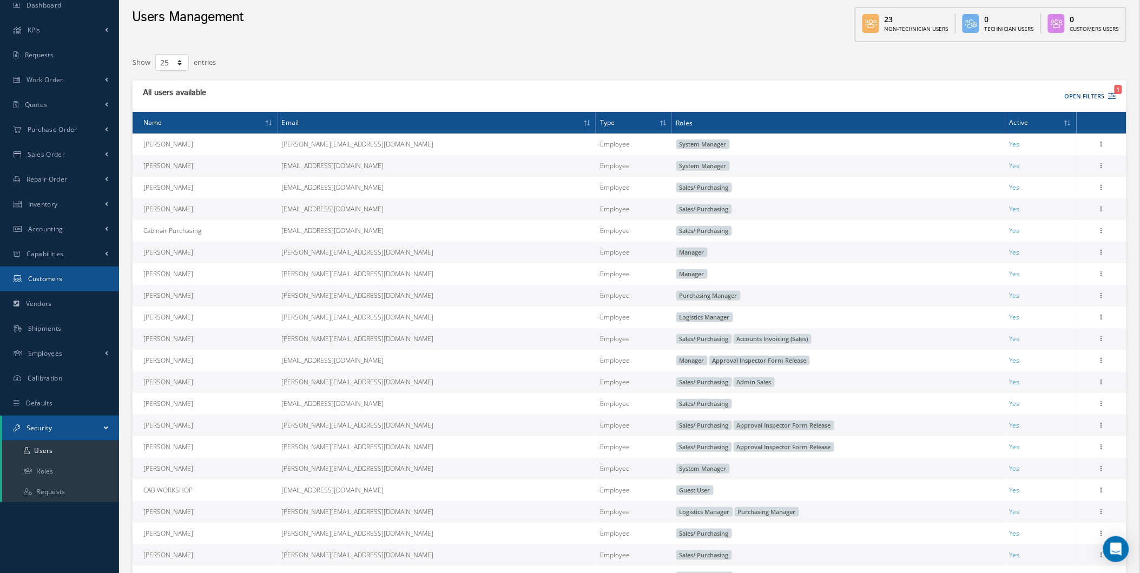
click at [101, 277] on link "Customers" at bounding box center [59, 279] width 119 height 25
click at [99, 323] on link "Shipments" at bounding box center [59, 328] width 119 height 25
click at [93, 306] on link "Vendors" at bounding box center [59, 304] width 119 height 25
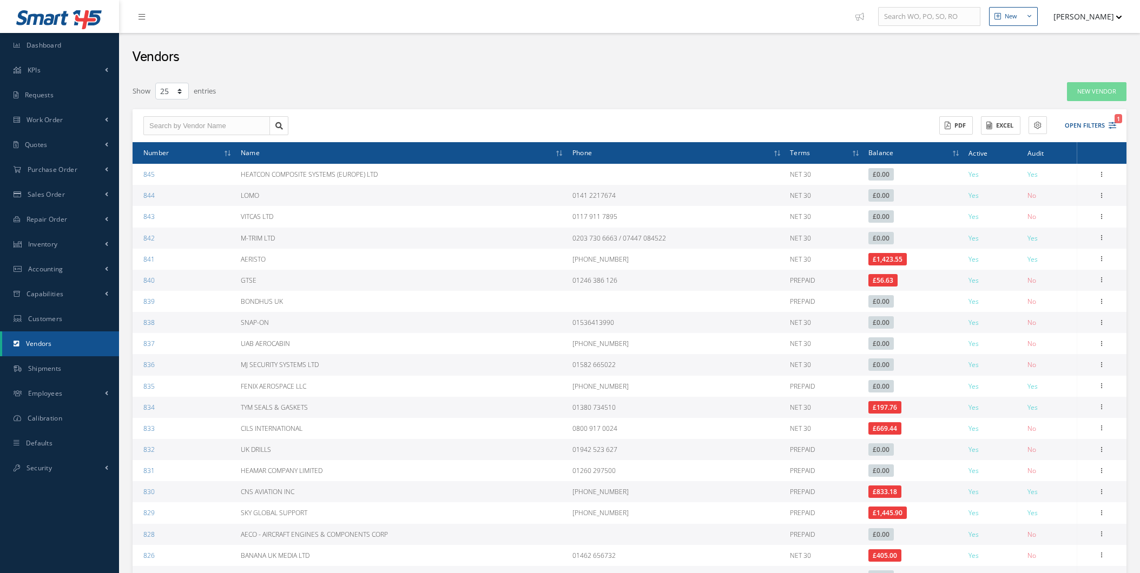
select select "25"
click at [234, 122] on input "text" at bounding box center [206, 125] width 127 height 19
type input "s"
type input "c"
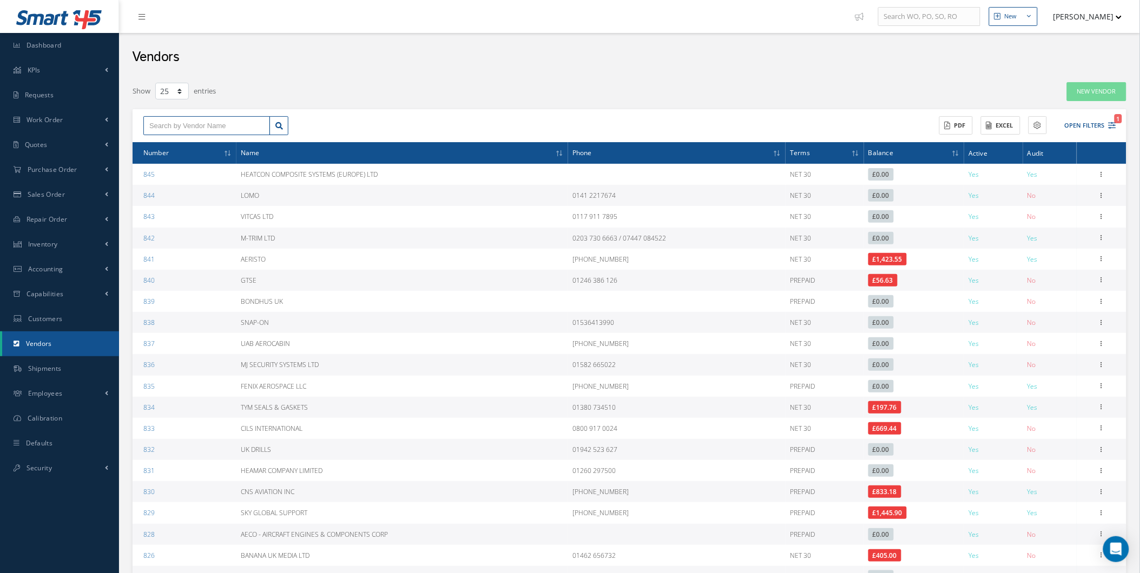
type input "c"
click at [214, 140] on div "LAS AEROSPACE LTD" at bounding box center [206, 145] width 115 height 11
type input "LAS AEROSPACE LTD"
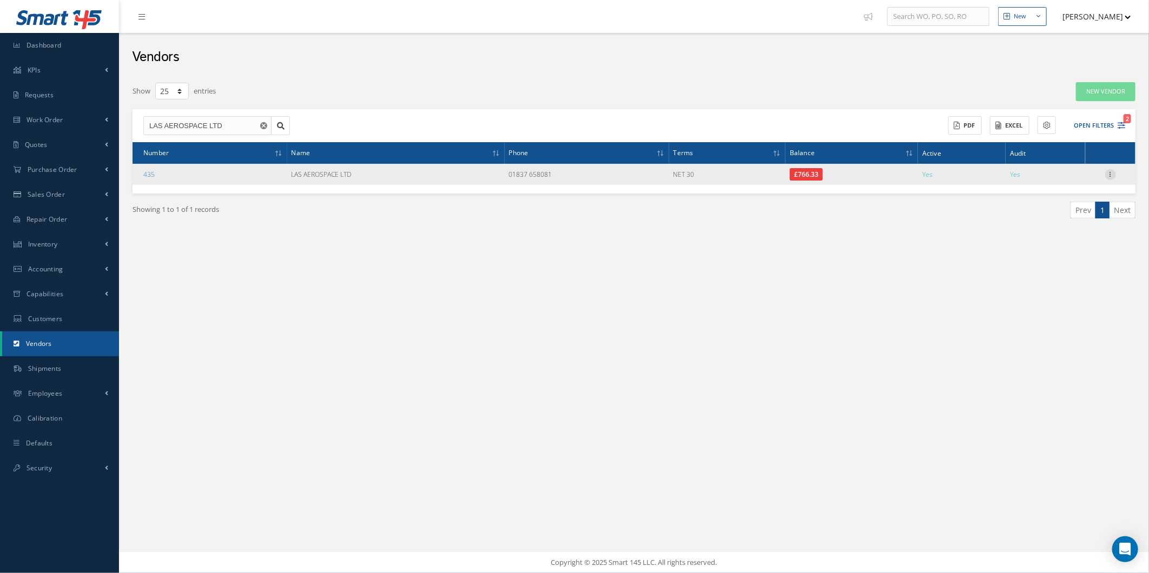
click at [1115, 170] on icon at bounding box center [1110, 173] width 11 height 9
click at [1080, 188] on link "Edit" at bounding box center [1060, 195] width 85 height 14
type input "LAS AEROSPACE LTD"
type input "01837 658081"
type input "www.lasaero.com"
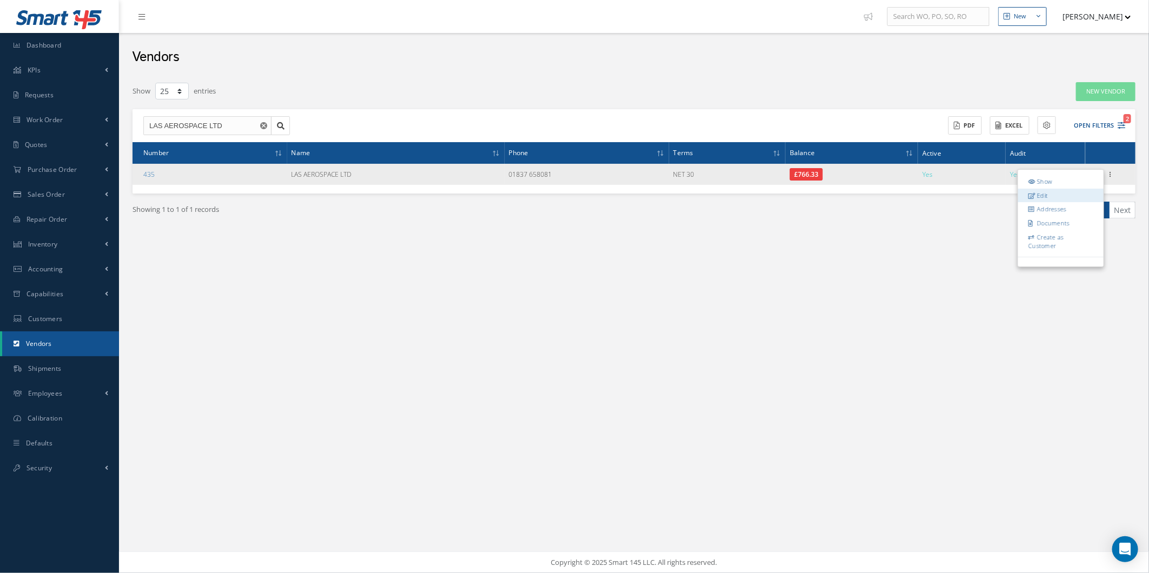
type input "0.00"
type input "20.00"
type textarea "Account #.: LAS"
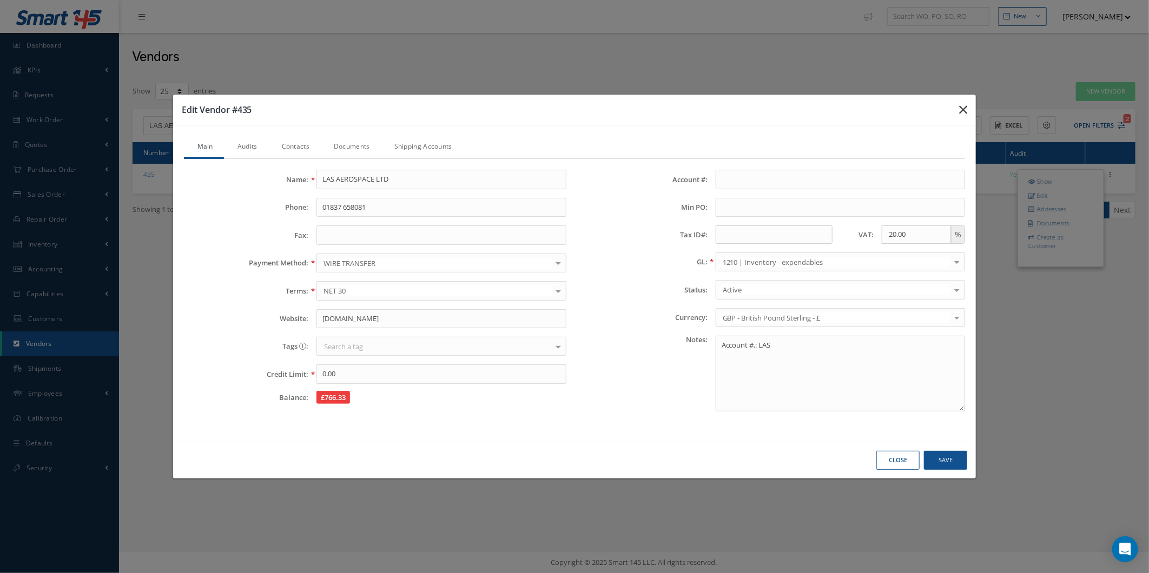
click at [968, 95] on button "button" at bounding box center [962, 110] width 25 height 30
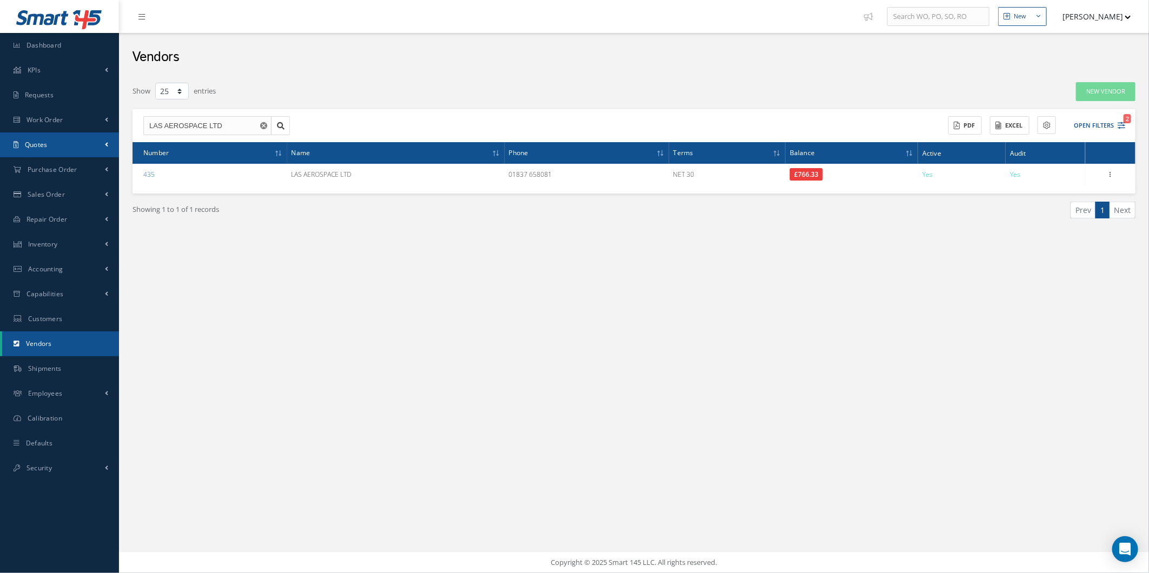
click at [89, 136] on link "Quotes" at bounding box center [59, 145] width 119 height 25
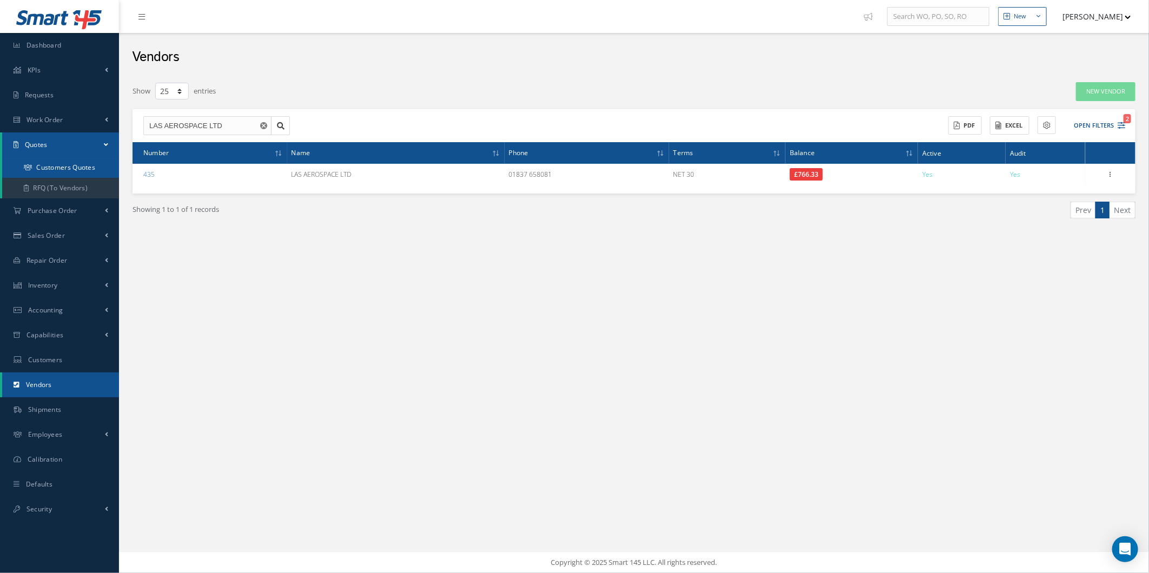
click at [88, 160] on link "Customers Quotes" at bounding box center [60, 167] width 117 height 21
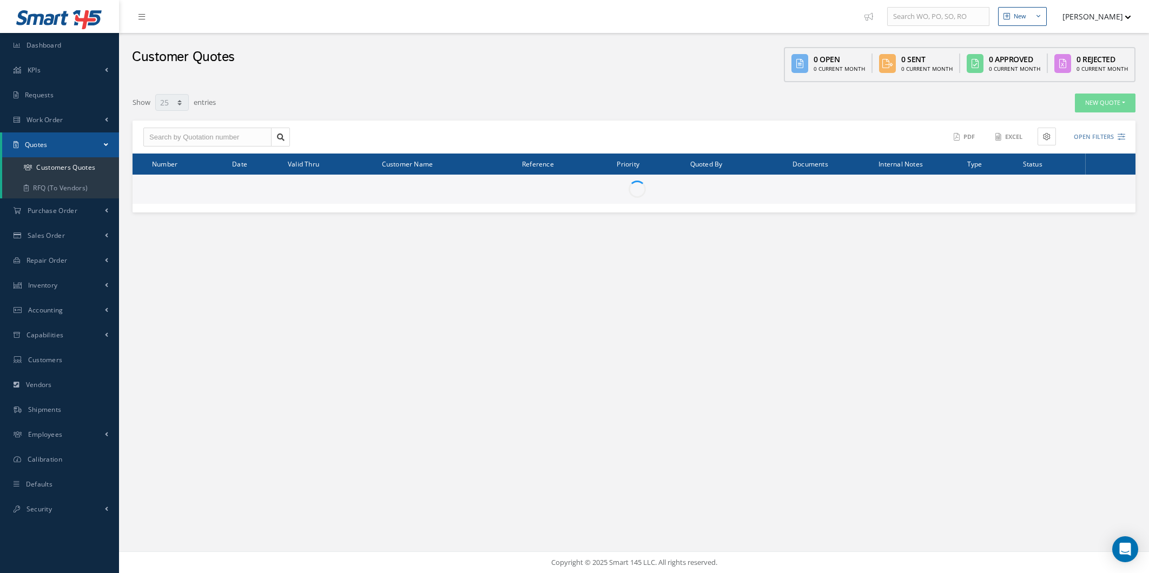
select select "25"
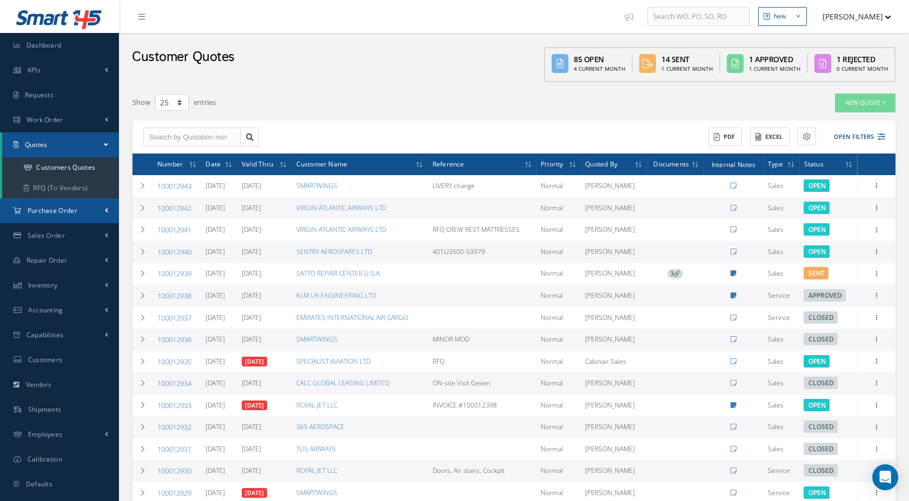
click at [54, 220] on link "Purchase Order" at bounding box center [59, 211] width 119 height 25
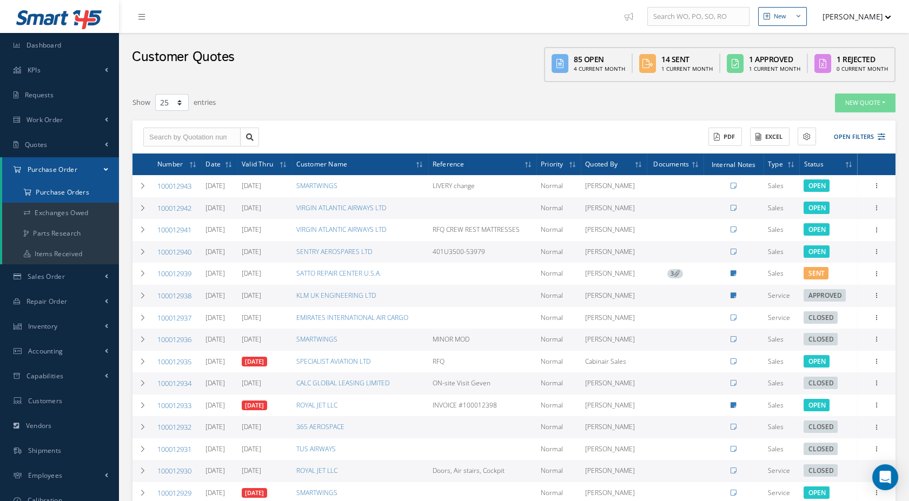
click at [69, 195] on a=1&status_id=2&status_id=3&status_id=5&collapsedFilters"] "Purchase Orders" at bounding box center [60, 192] width 117 height 21
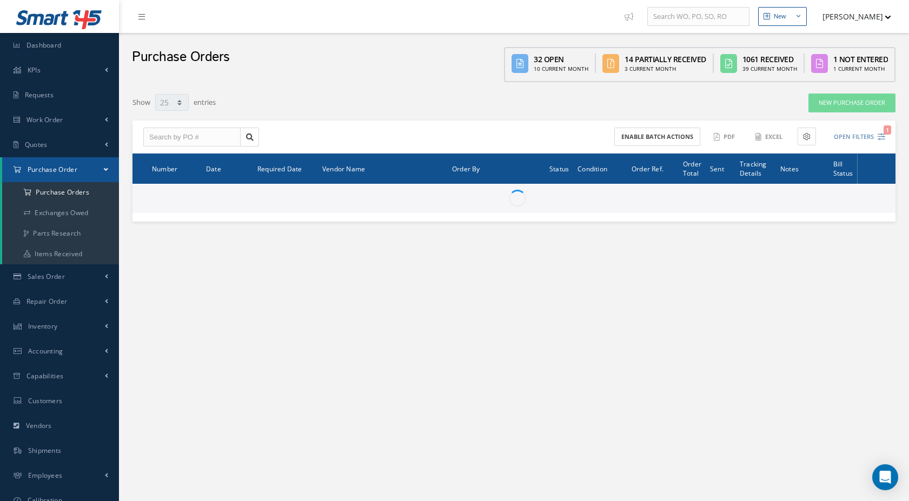
select select "25"
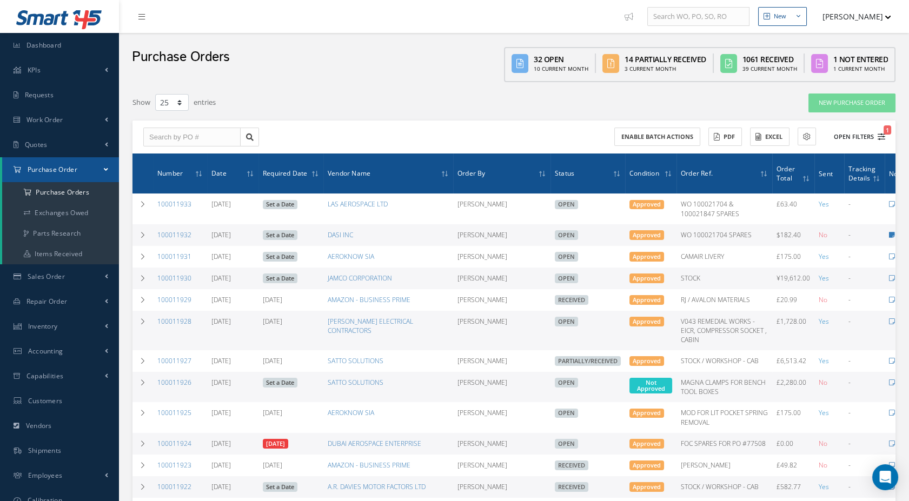
click at [837, 141] on button "Open Filters 1" at bounding box center [854, 137] width 61 height 18
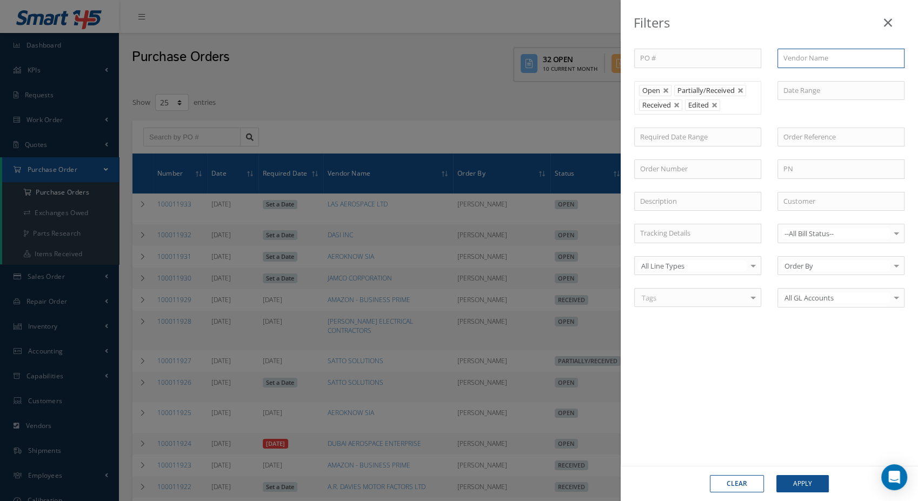
click at [796, 59] on input "text" at bounding box center [841, 58] width 127 height 19
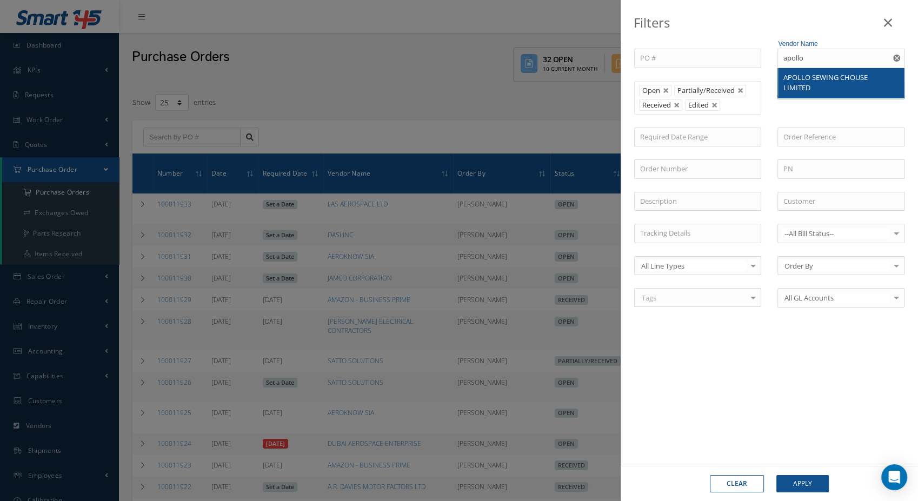
click at [830, 90] on div "APOLLO SEWING CHOUSE LIMITED" at bounding box center [841, 82] width 115 height 21
type input "APOLLO SEWING CHOUSE LIMITED"
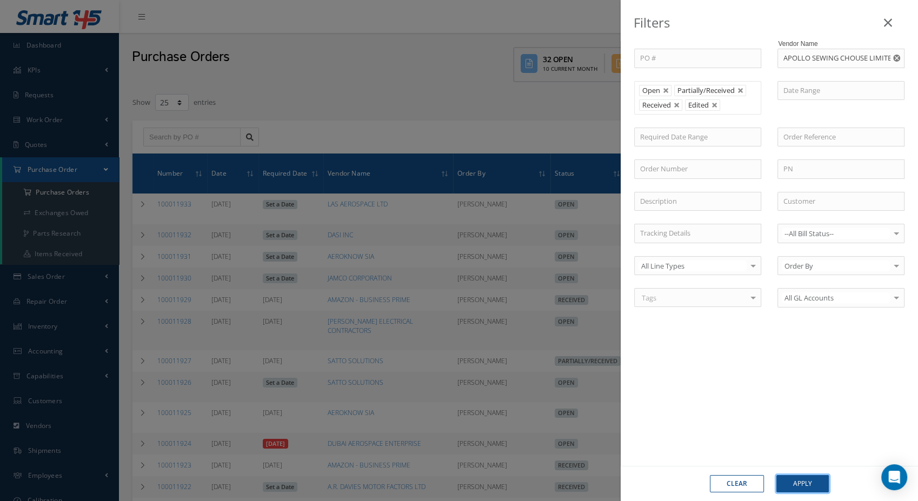
click at [791, 482] on button "Apply" at bounding box center [803, 483] width 52 height 17
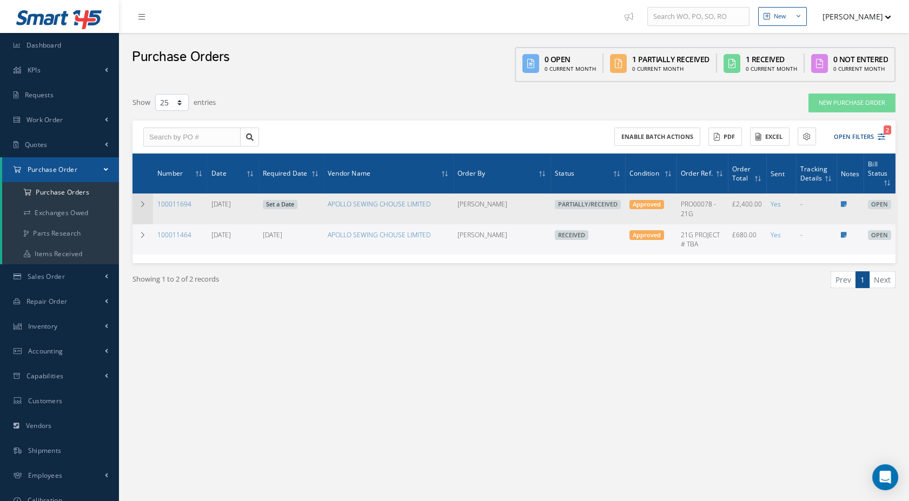
click at [133, 204] on td at bounding box center [143, 209] width 21 height 30
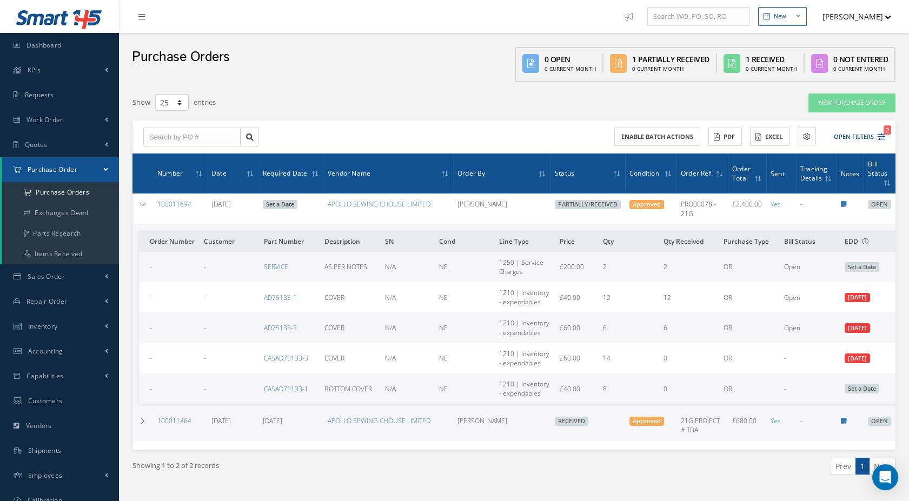
scroll to position [0, 16]
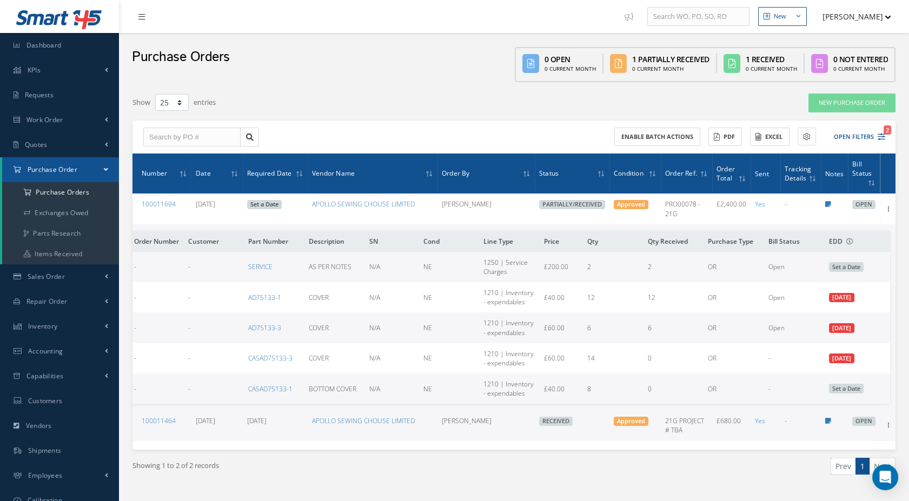
click at [144, 15] on icon at bounding box center [141, 17] width 6 height 8
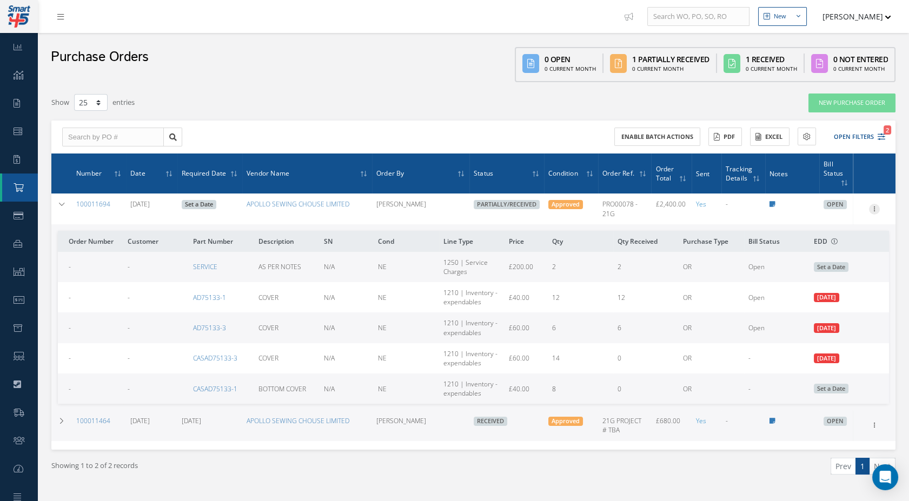
click at [874, 204] on icon at bounding box center [874, 208] width 11 height 9
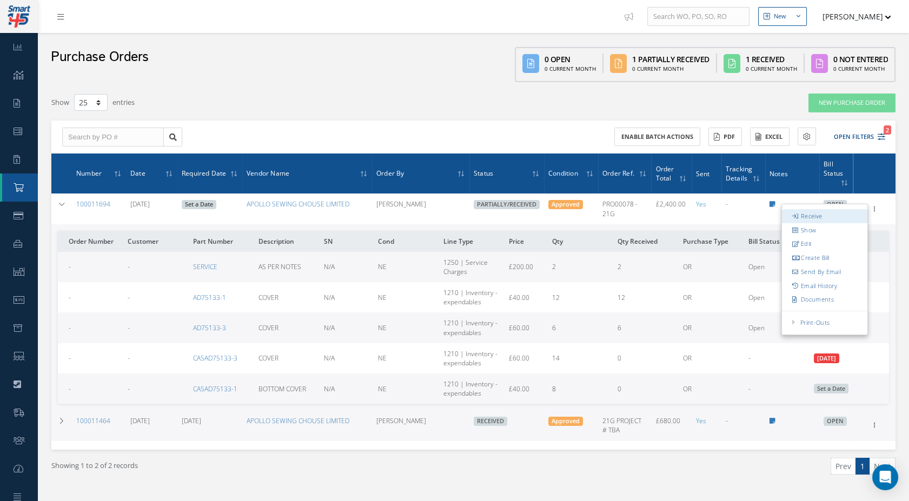
click at [837, 211] on link "Receive" at bounding box center [824, 216] width 85 height 14
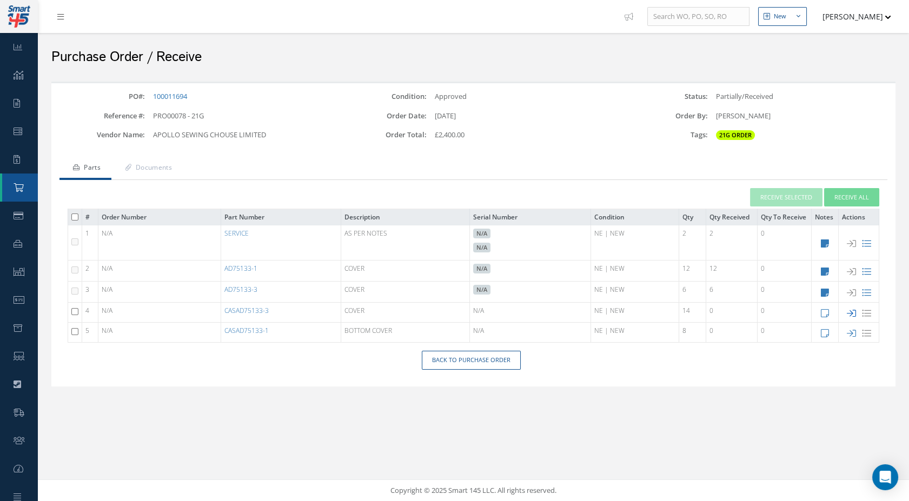
click at [849, 314] on icon at bounding box center [851, 313] width 9 height 9
type input "[DATE]"
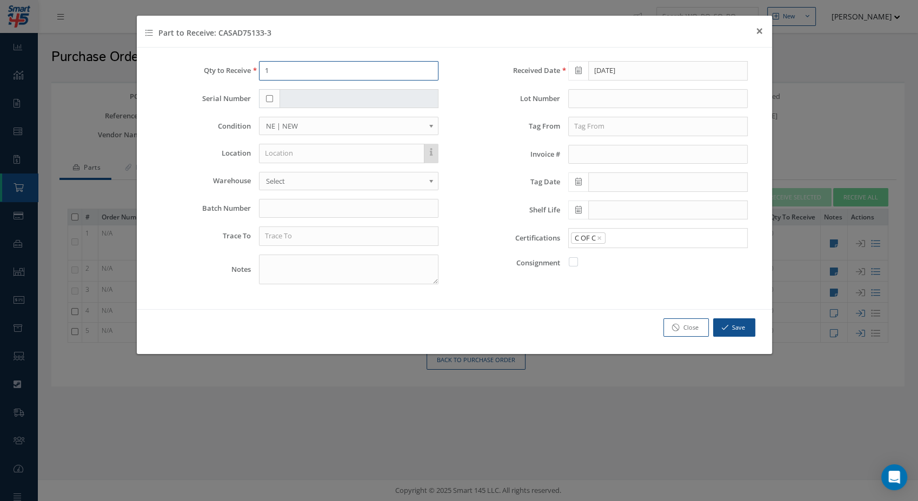
click at [369, 64] on input "1" at bounding box center [349, 70] width 180 height 19
type input "14"
click at [298, 237] on input "text" at bounding box center [349, 236] width 180 height 19
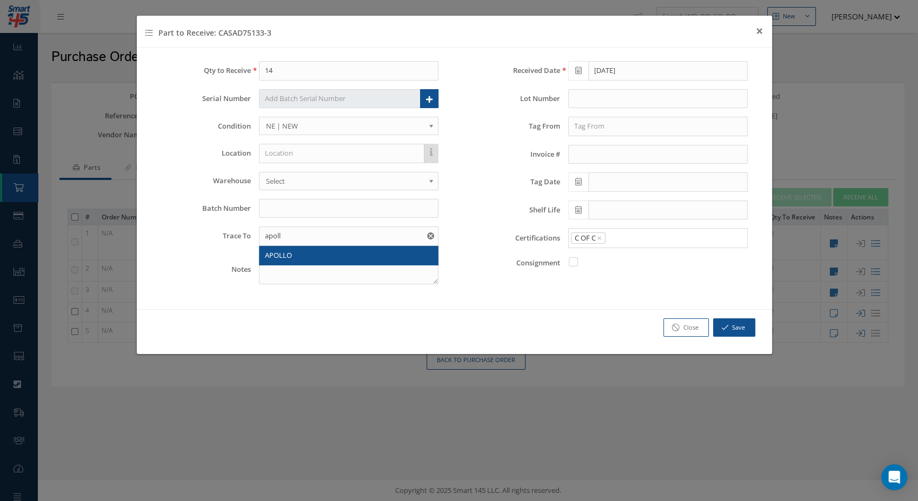
click at [305, 256] on div "APOLLO" at bounding box center [349, 255] width 168 height 11
type input "APOLLO"
click at [615, 131] on input "text" at bounding box center [658, 126] width 180 height 19
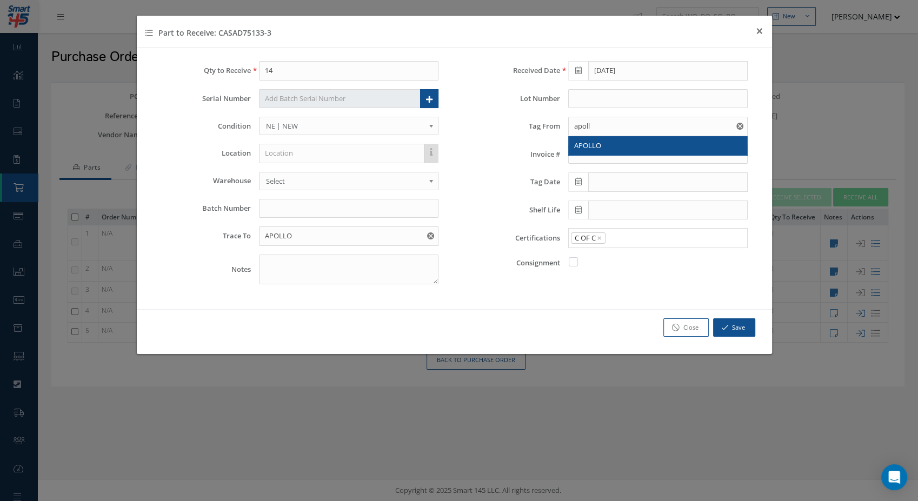
click at [596, 148] on span "APOLLO" at bounding box center [587, 146] width 27 height 10
type input "APOLLO"
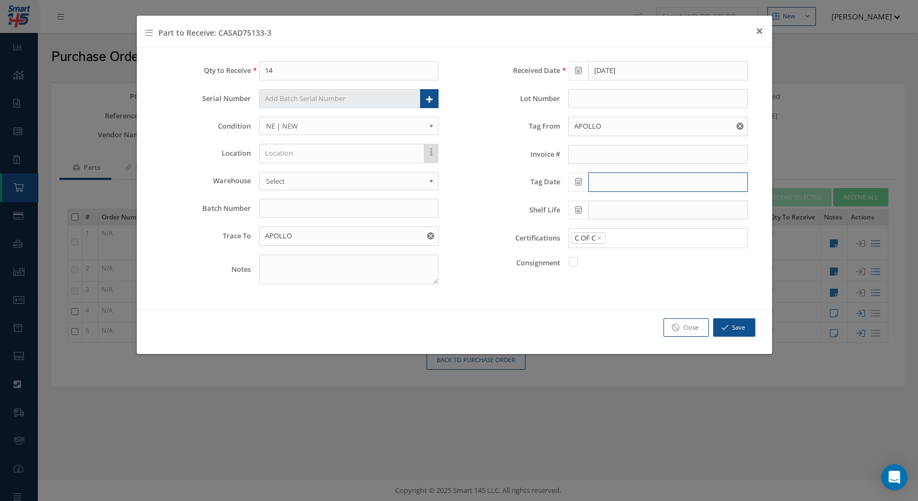
click at [609, 181] on input "text" at bounding box center [668, 182] width 160 height 19
click at [658, 280] on td "22" at bounding box center [658, 281] width 16 height 16
type input "[DATE]"
click at [724, 321] on button "Save" at bounding box center [734, 328] width 42 height 19
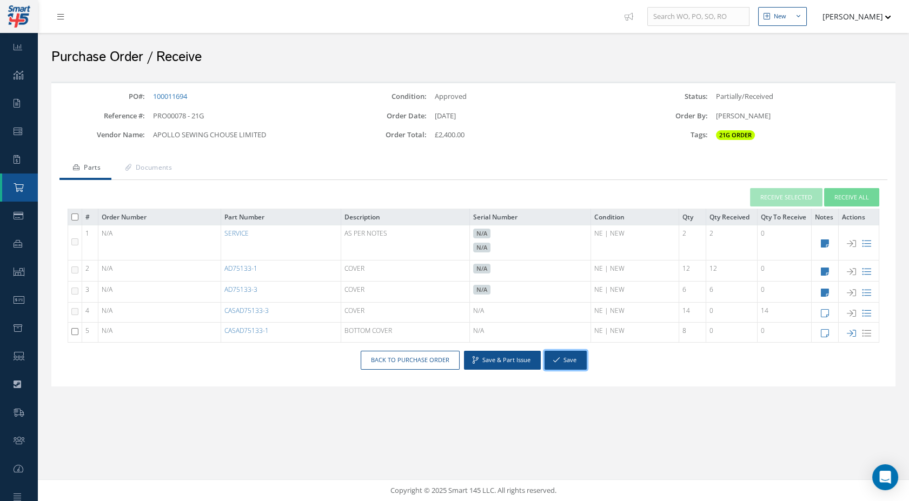
click at [570, 360] on button "Save" at bounding box center [566, 360] width 42 height 19
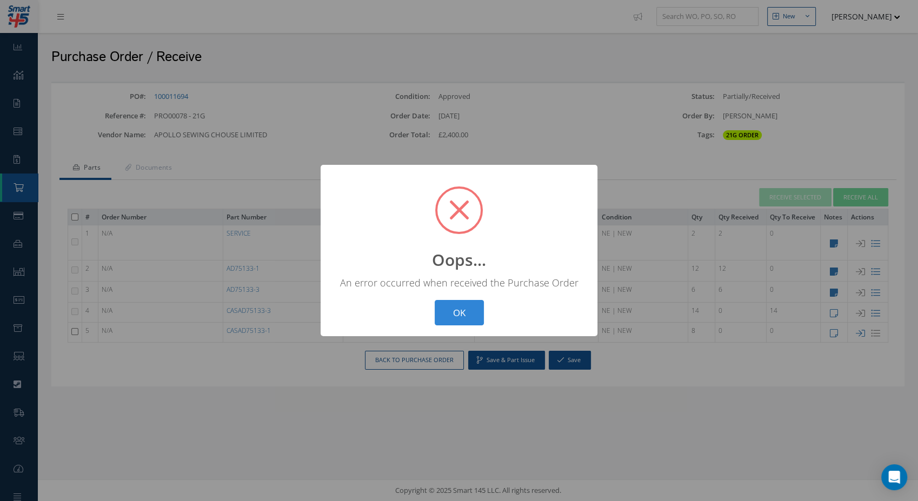
click at [473, 300] on div "? ! i Oops... × An error occurred when received the Purchase Order OK Cancel" at bounding box center [459, 250] width 277 height 171
drag, startPoint x: 474, startPoint y: 299, endPoint x: 471, endPoint y: 312, distance: 12.7
click at [471, 312] on div "? ! i Oops... × An error occurred when received the Purchase Order OK Cancel" at bounding box center [459, 250] width 277 height 171
click at [459, 314] on button "OK" at bounding box center [459, 312] width 49 height 25
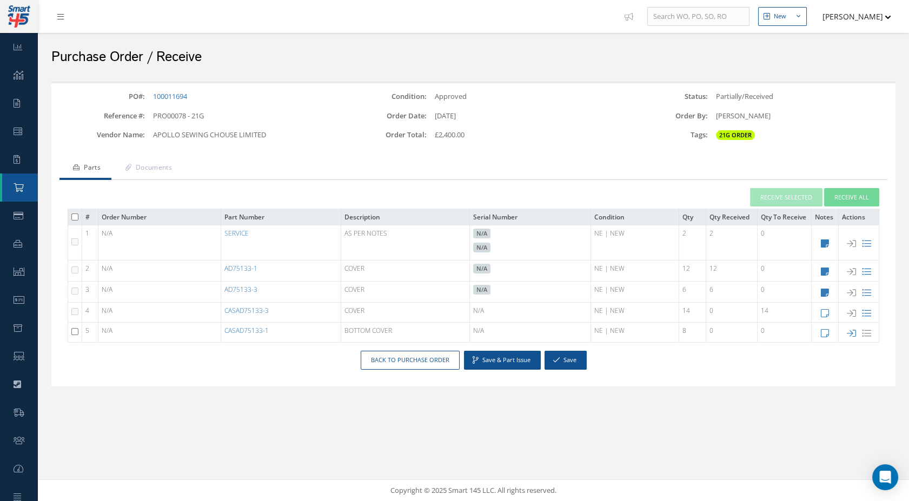
click at [849, 315] on icon at bounding box center [851, 313] width 9 height 9
click at [848, 336] on icon at bounding box center [851, 333] width 9 height 9
type input "1"
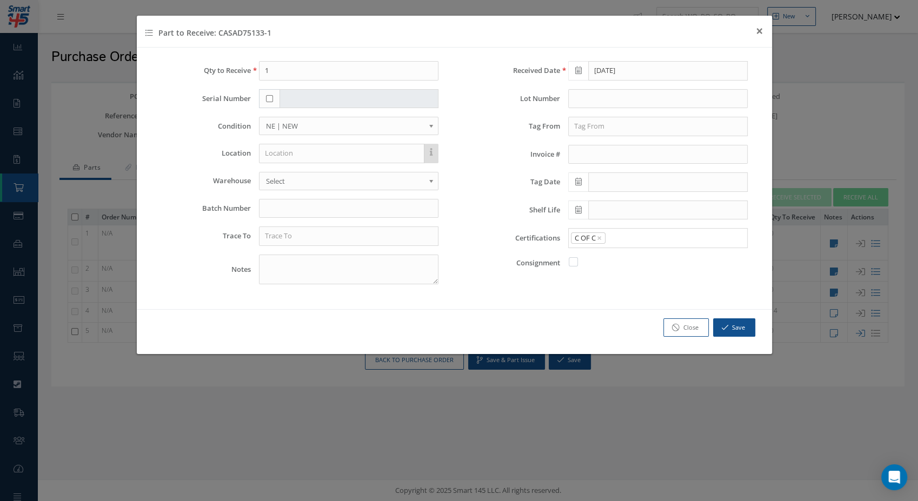
click at [763, 50] on div "Qty to Receive 1 Serial Number Condition OH | OVERHAUL SV | SERVICEABLE RP | RE…" at bounding box center [455, 179] width 636 height 262
click at [759, 37] on span "×" at bounding box center [760, 31] width 8 height 18
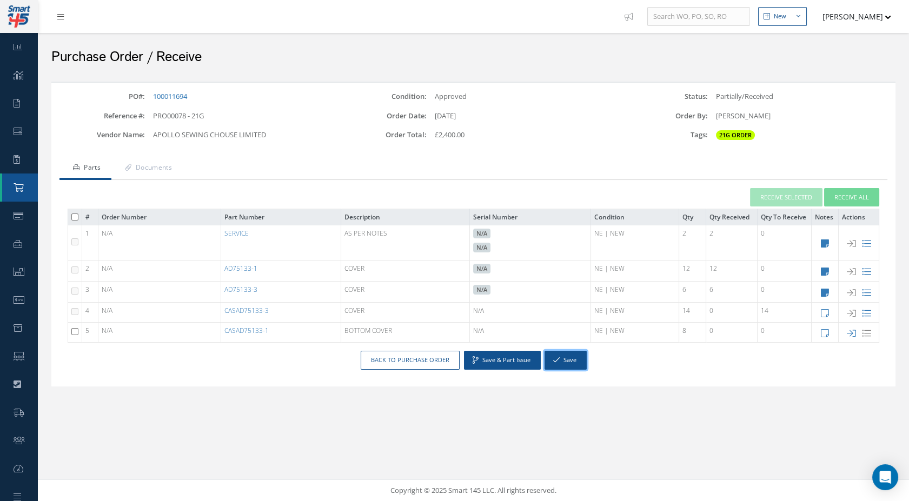
click at [574, 356] on button "Save" at bounding box center [566, 360] width 42 height 19
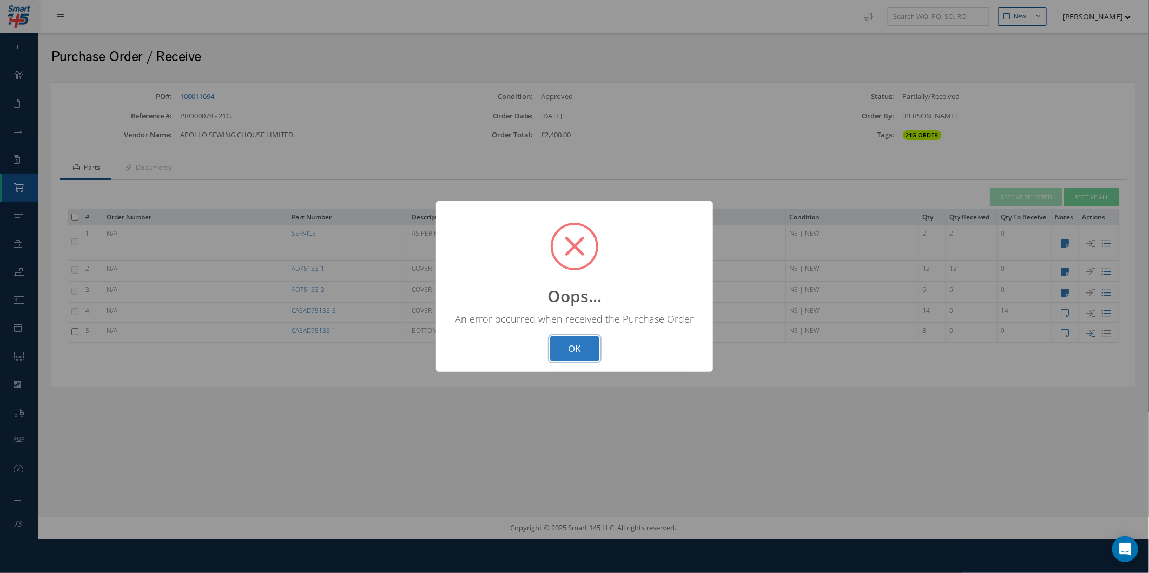
click at [586, 337] on button "OK" at bounding box center [574, 348] width 49 height 25
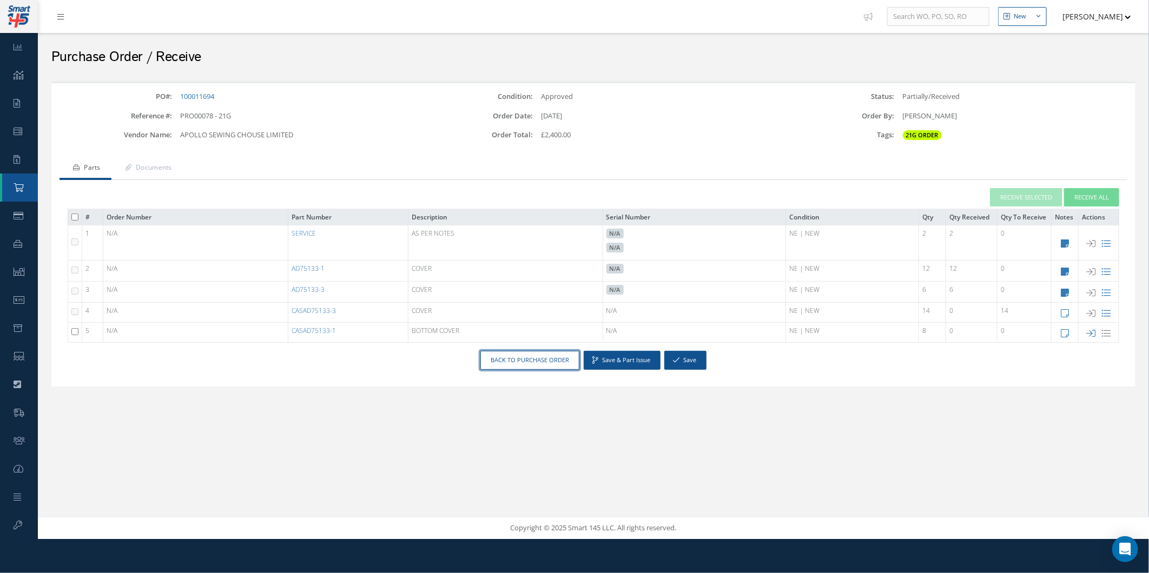
click at [538, 366] on link "Back to Purchase Order" at bounding box center [529, 360] width 99 height 19
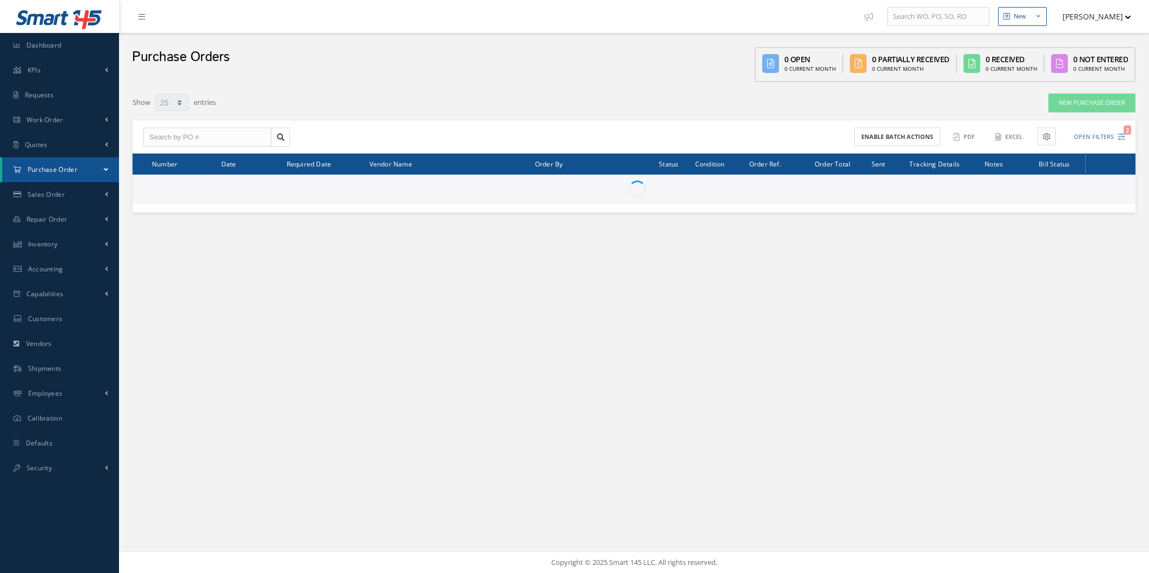
select select "25"
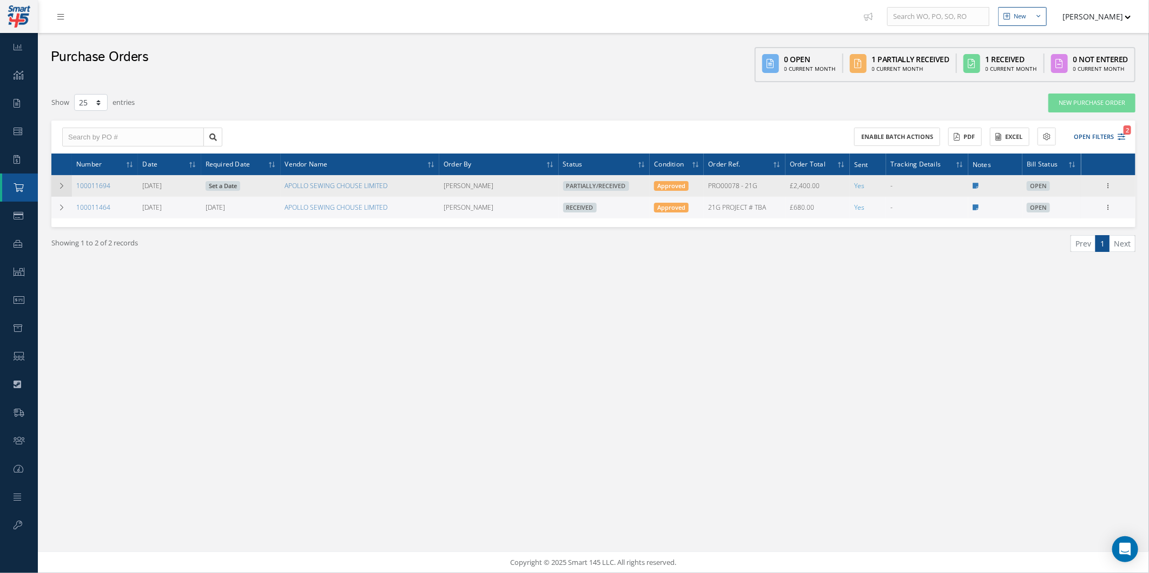
click at [61, 180] on td at bounding box center [61, 186] width 21 height 22
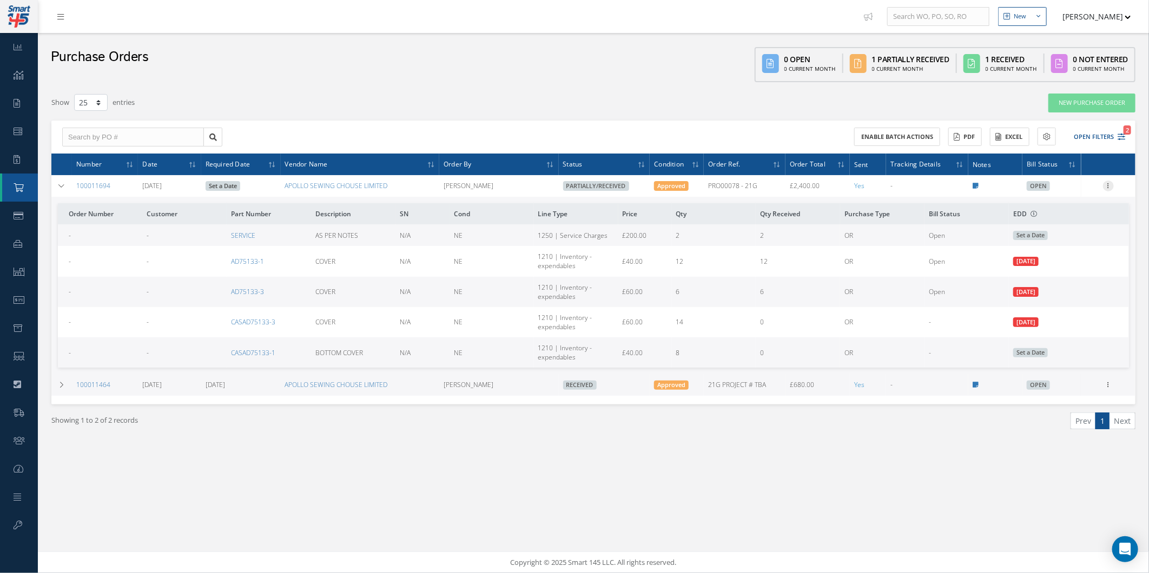
click at [1108, 190] on div at bounding box center [1108, 186] width 11 height 11
click at [1121, 301] on td "06/09/2025" at bounding box center [1069, 292] width 120 height 30
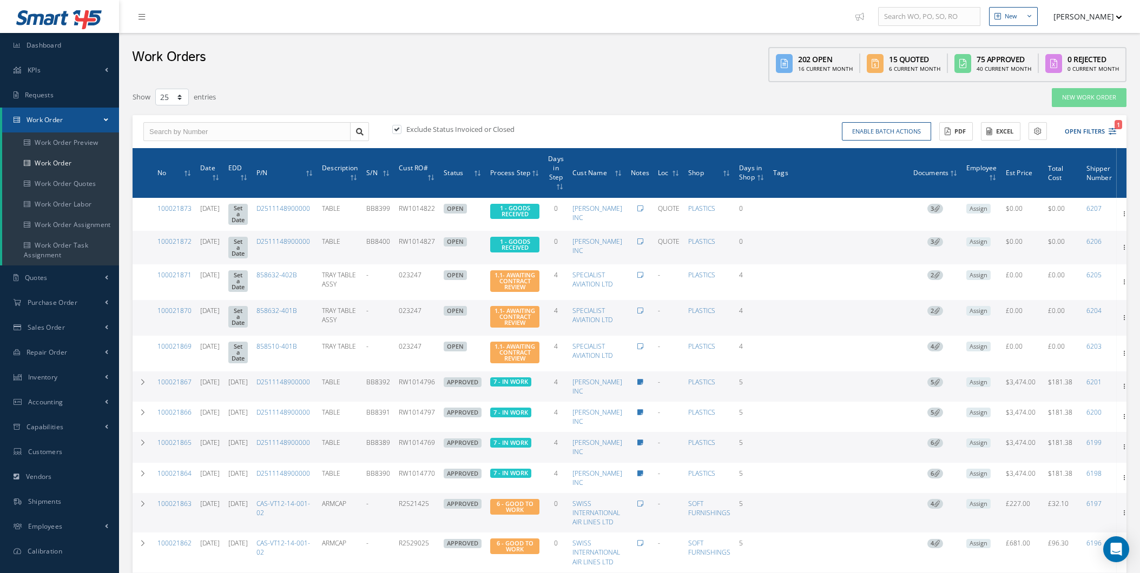
select select "25"
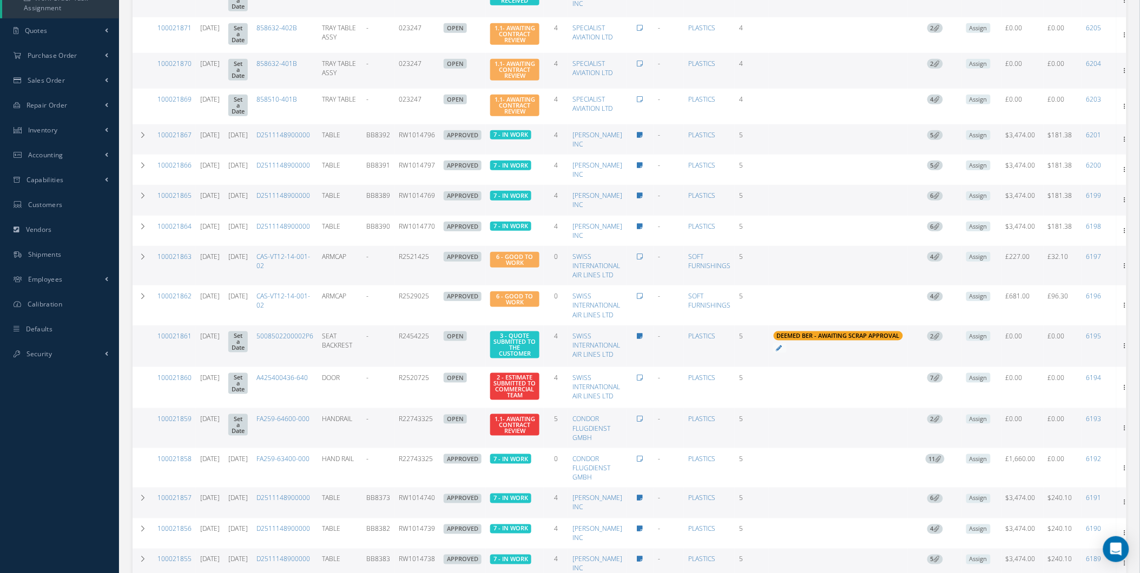
scroll to position [220, 0]
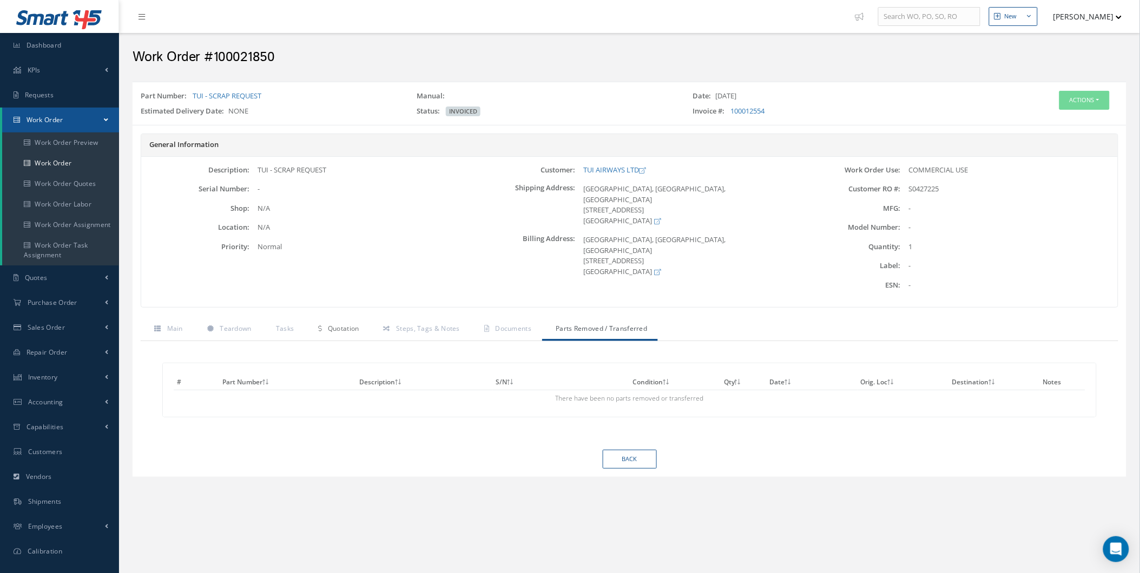
click at [321, 322] on link "Quotation" at bounding box center [337, 330] width 65 height 23
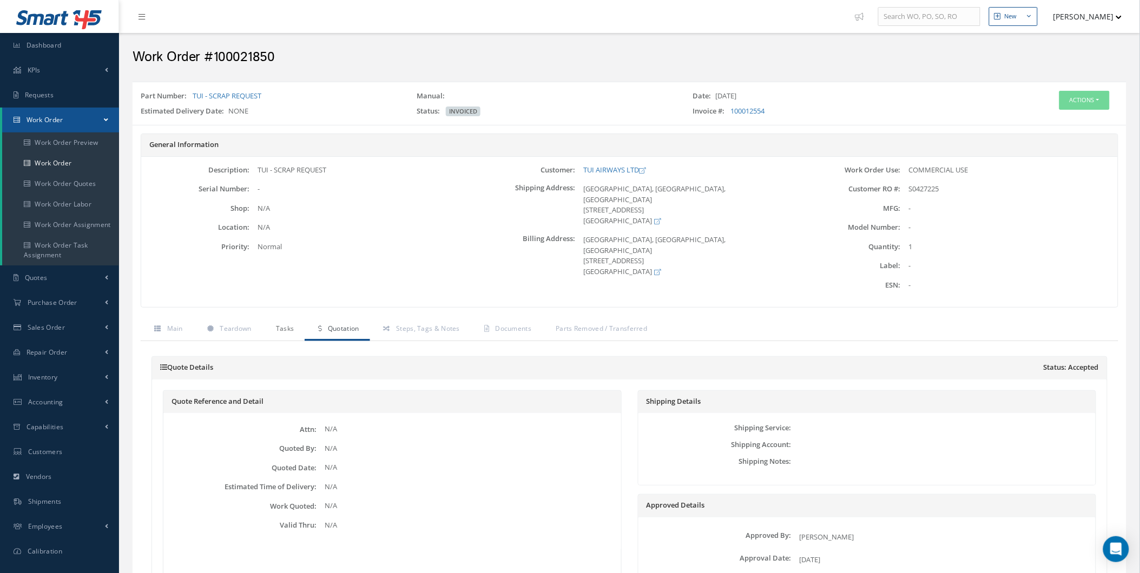
click at [296, 330] on link "Tasks" at bounding box center [283, 330] width 43 height 23
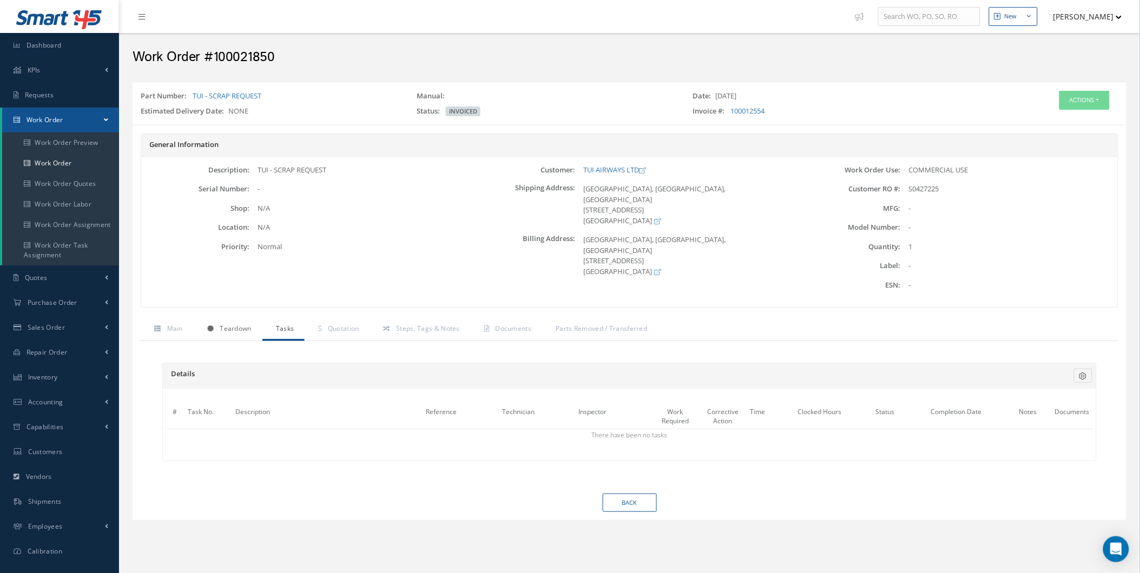
click at [256, 319] on link "Teardown" at bounding box center [228, 330] width 69 height 23
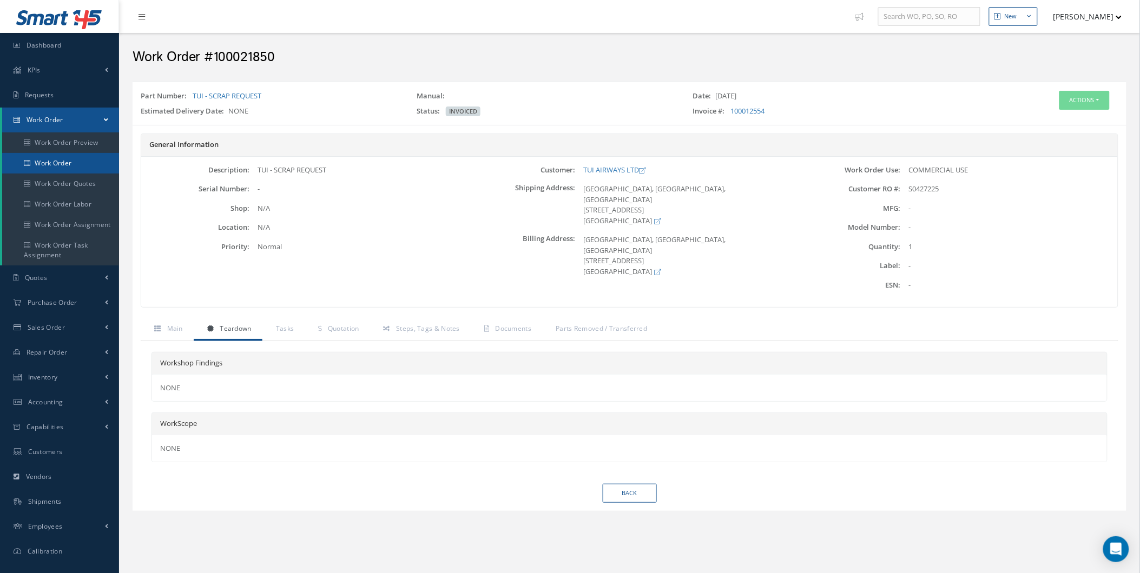
click at [55, 168] on link "Work Order" at bounding box center [60, 163] width 117 height 21
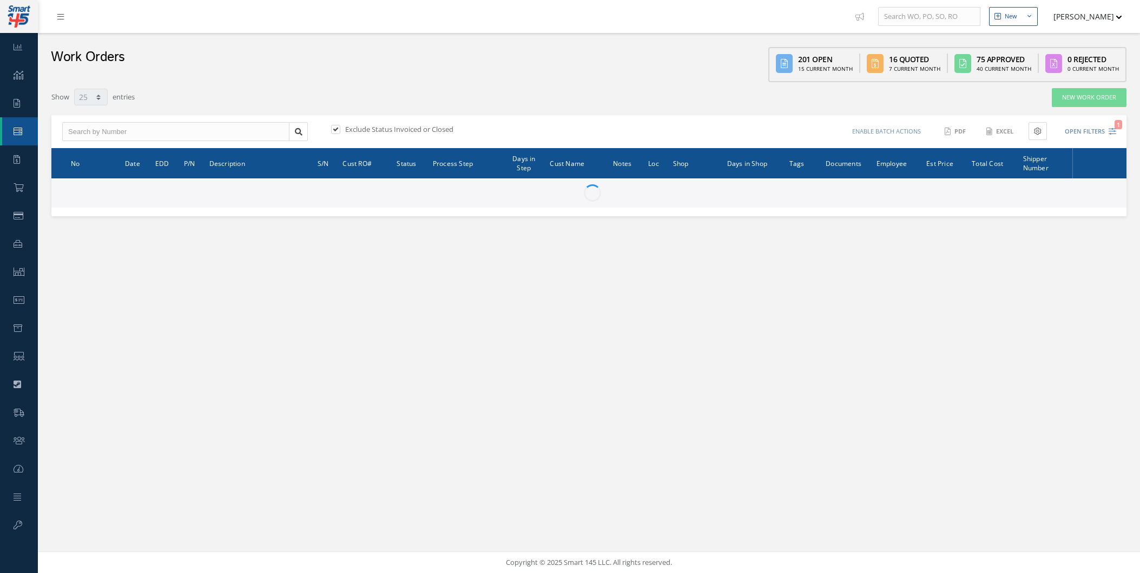
select select "25"
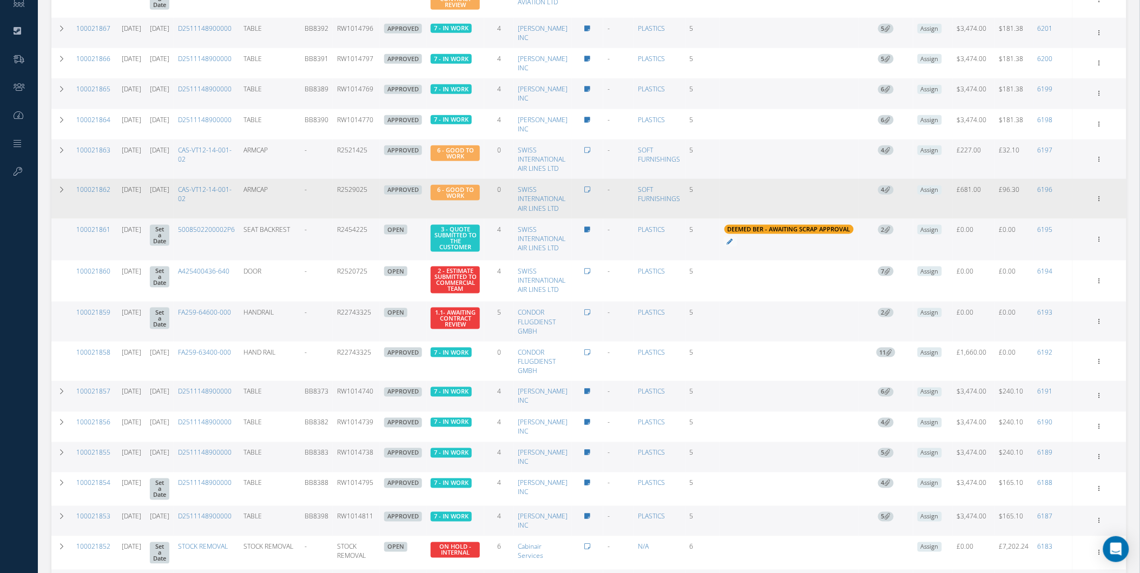
scroll to position [360, 0]
